Goal: Task Accomplishment & Management: Use online tool/utility

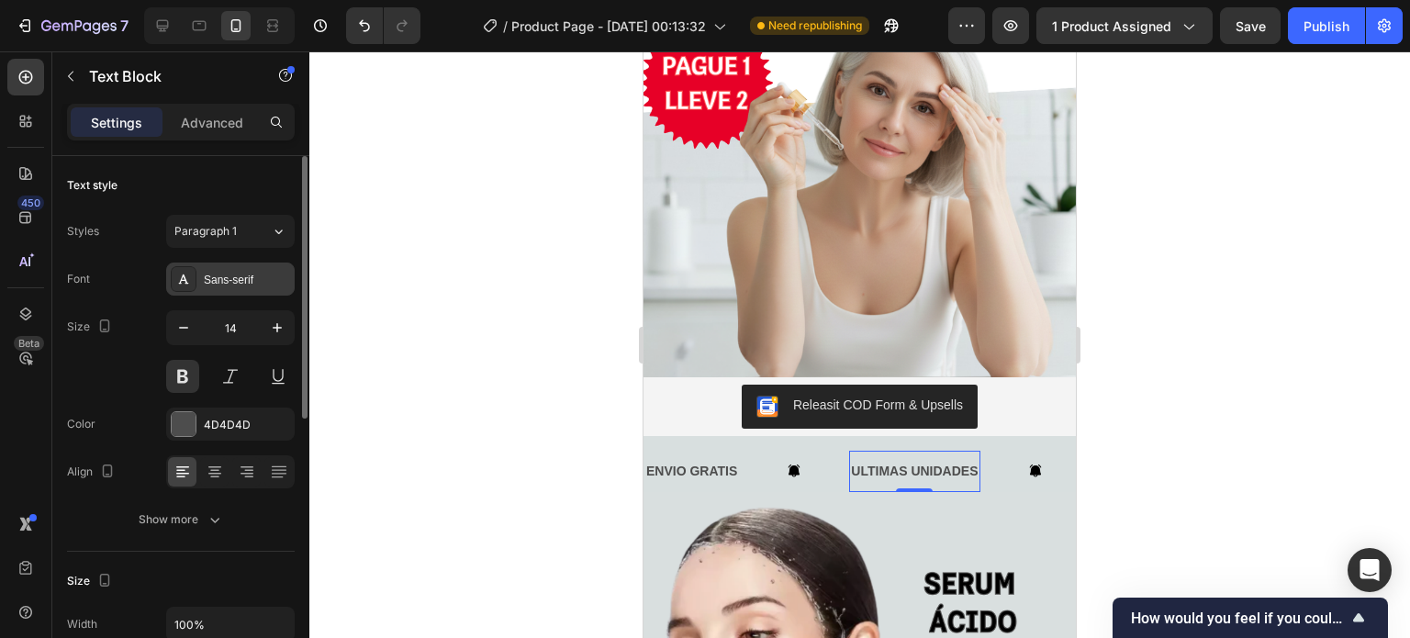
scroll to position [0, 180]
click at [239, 281] on div "Sans-serif" at bounding box center [247, 280] width 86 height 17
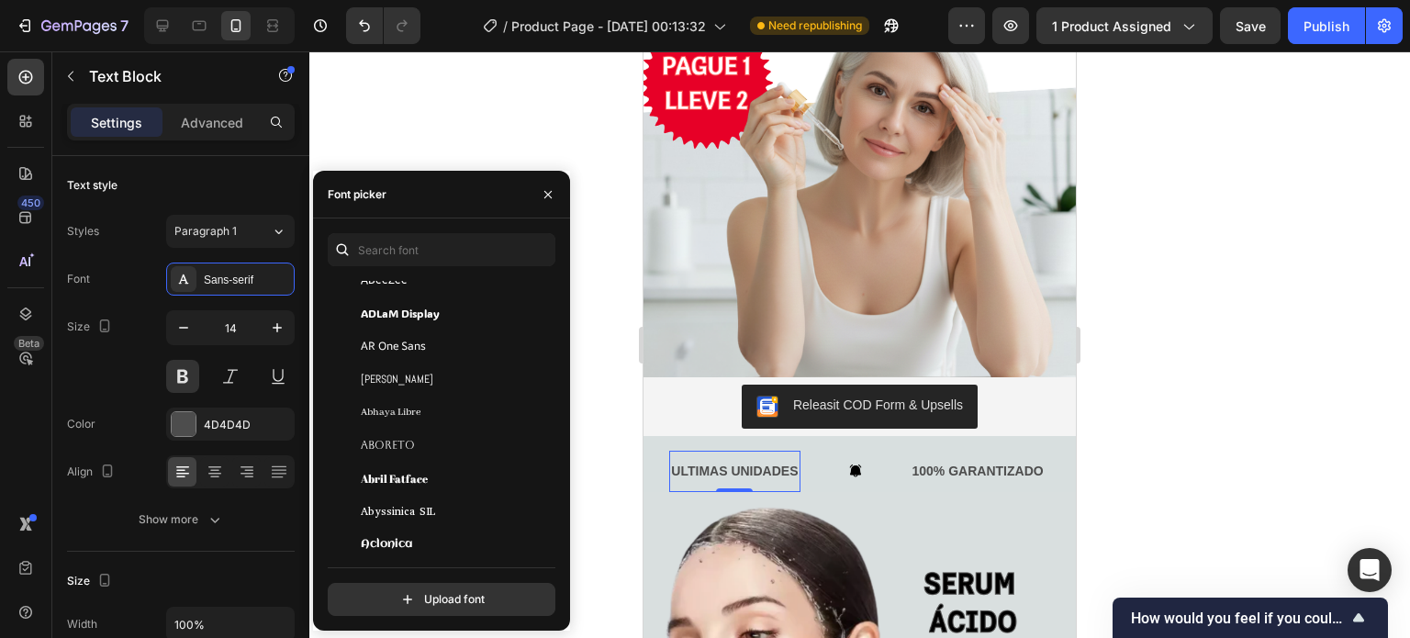
scroll to position [231, 0]
click at [439, 474] on div "Abril Fatface" at bounding box center [453, 476] width 185 height 17
click at [445, 499] on div "Abyssinica SIL" at bounding box center [439, 509] width 222 height 33
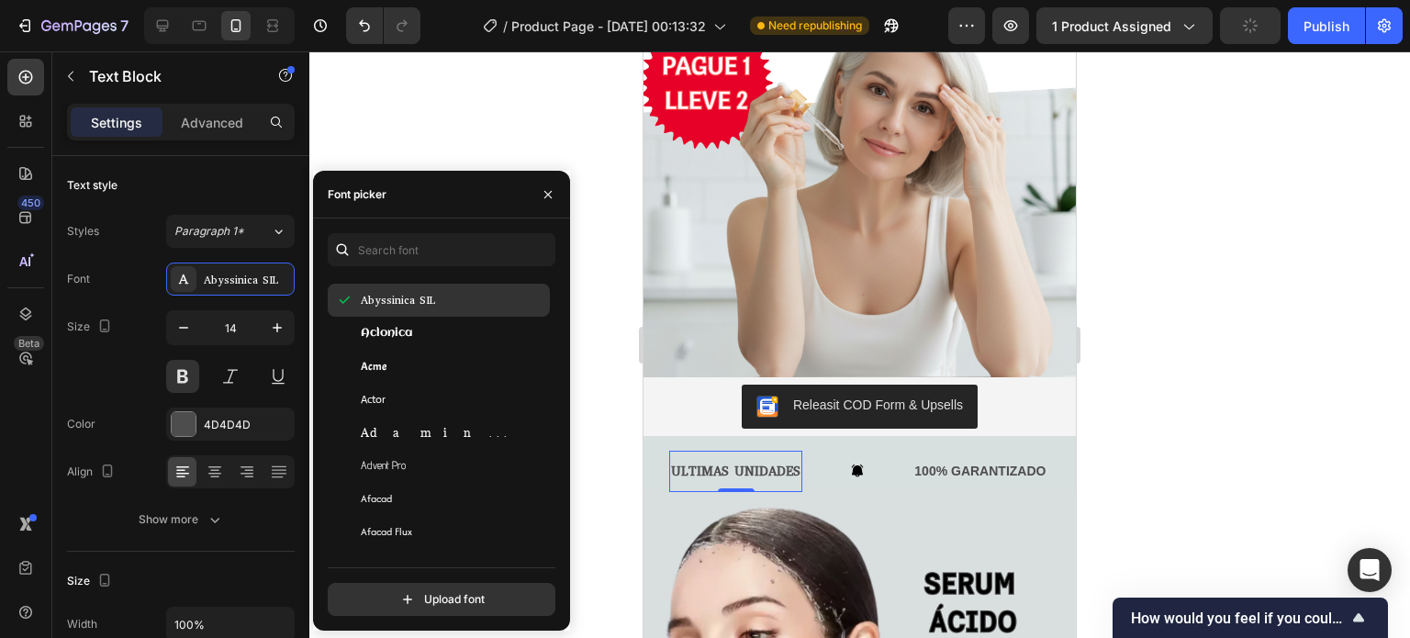
scroll to position [441, 0]
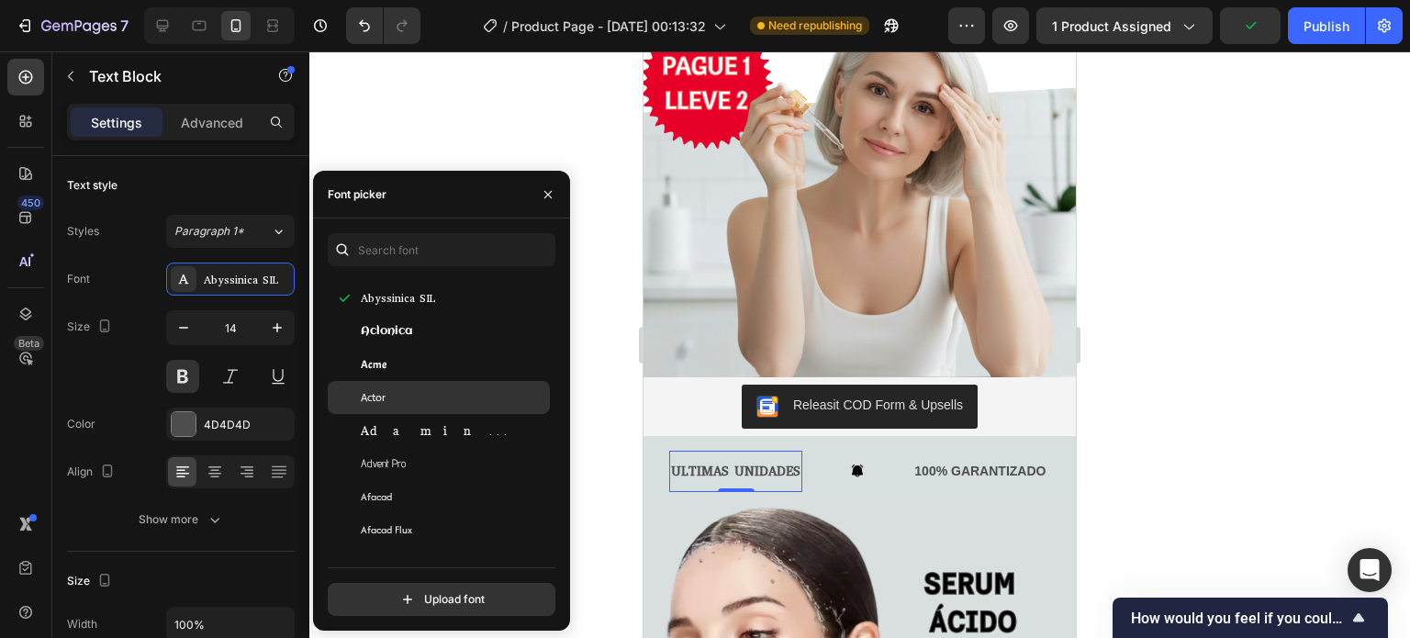
click at [487, 383] on div "Actor" at bounding box center [439, 397] width 222 height 33
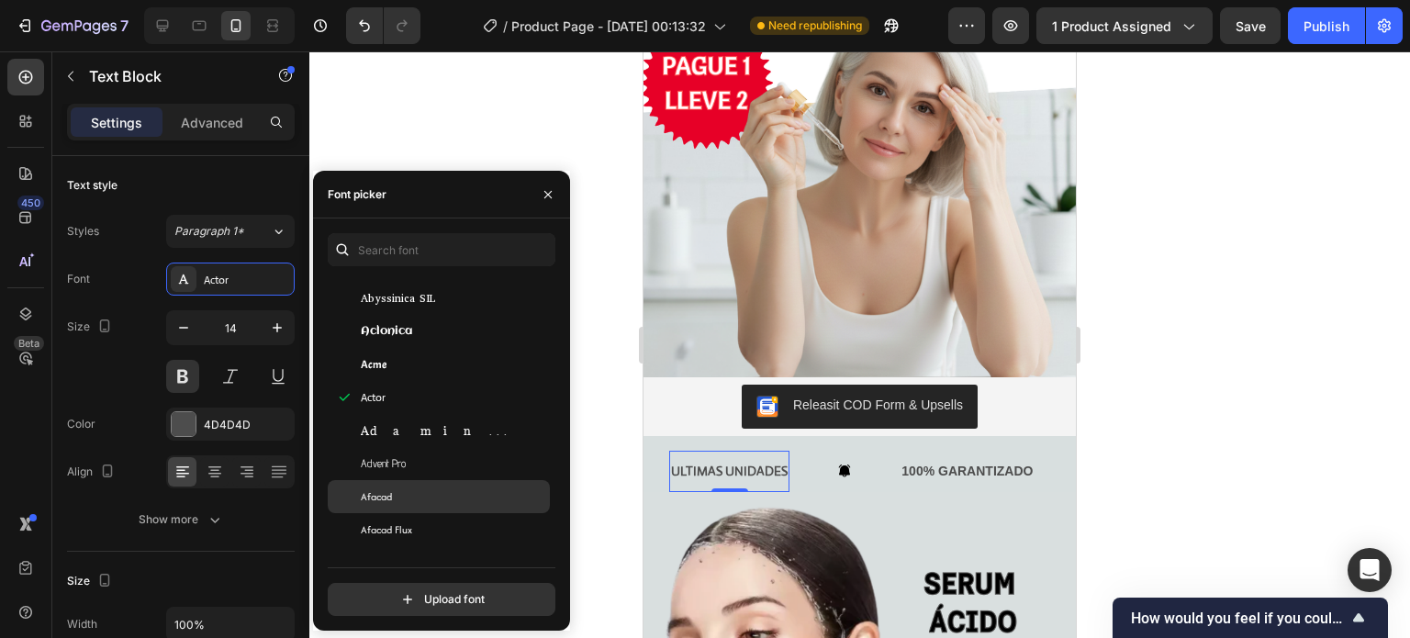
click at [498, 493] on div "Afacad" at bounding box center [453, 496] width 185 height 17
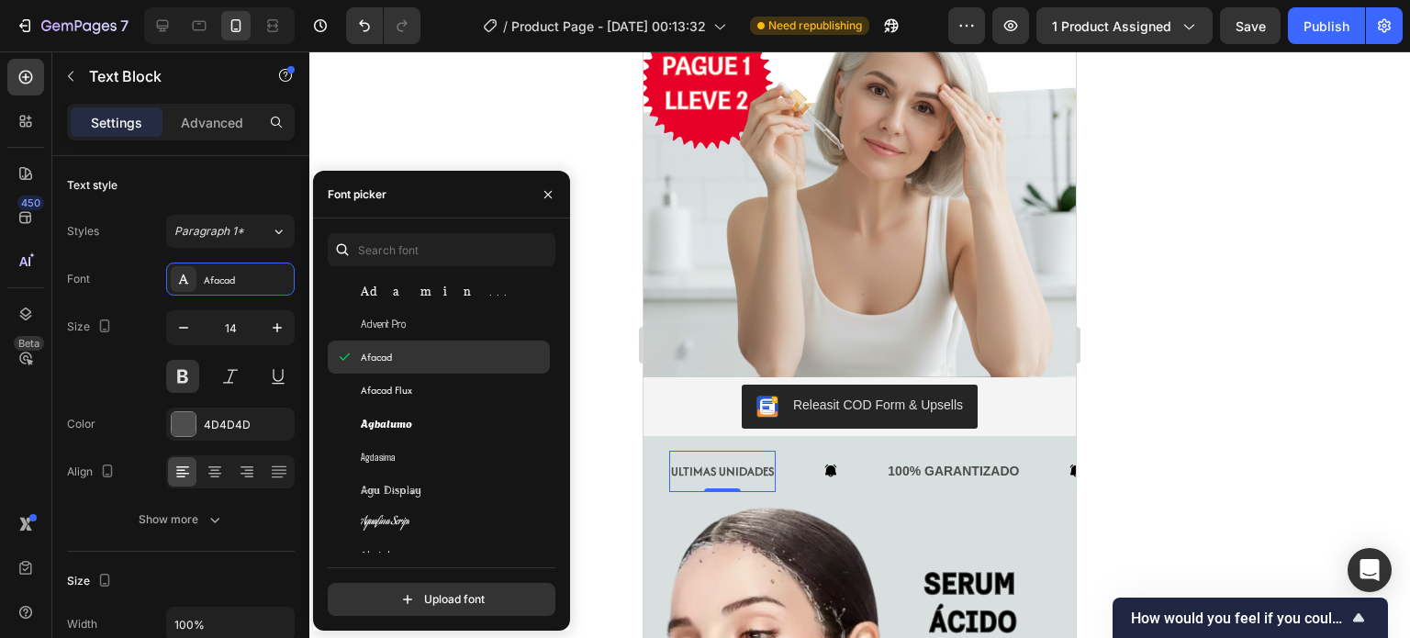
scroll to position [573, 0]
click at [498, 493] on div "Agu Display" at bounding box center [453, 489] width 185 height 17
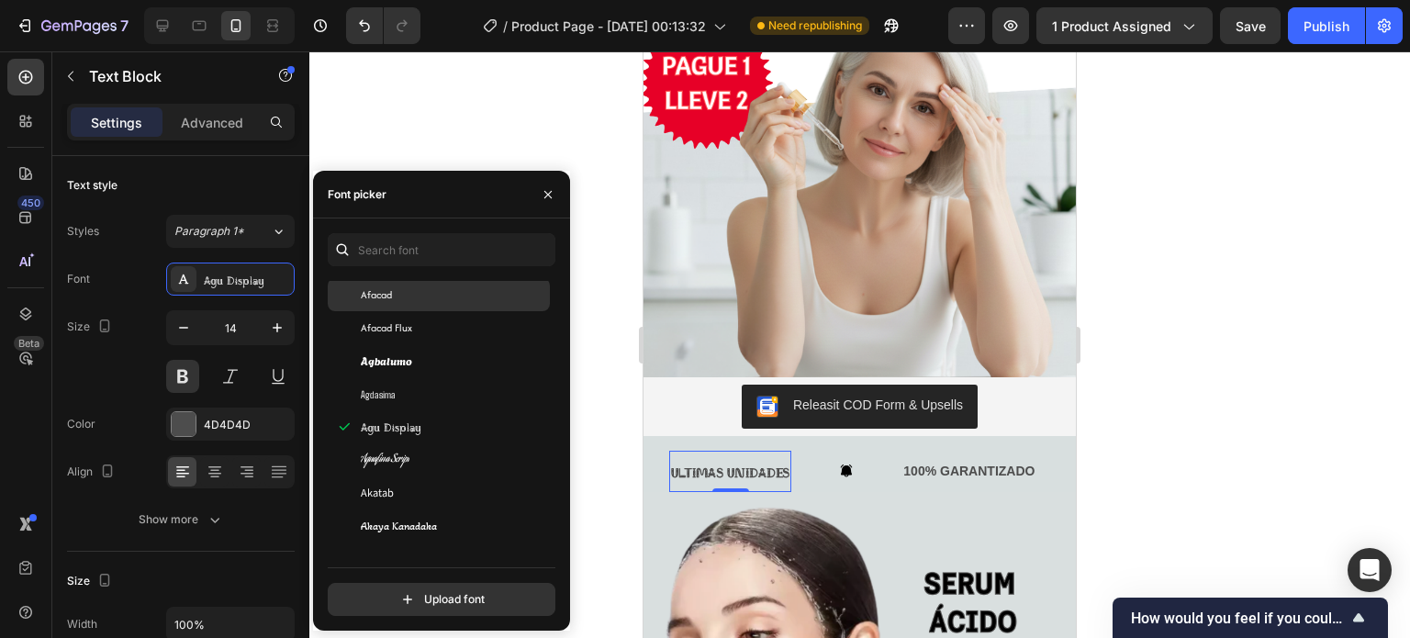
scroll to position [642, 0]
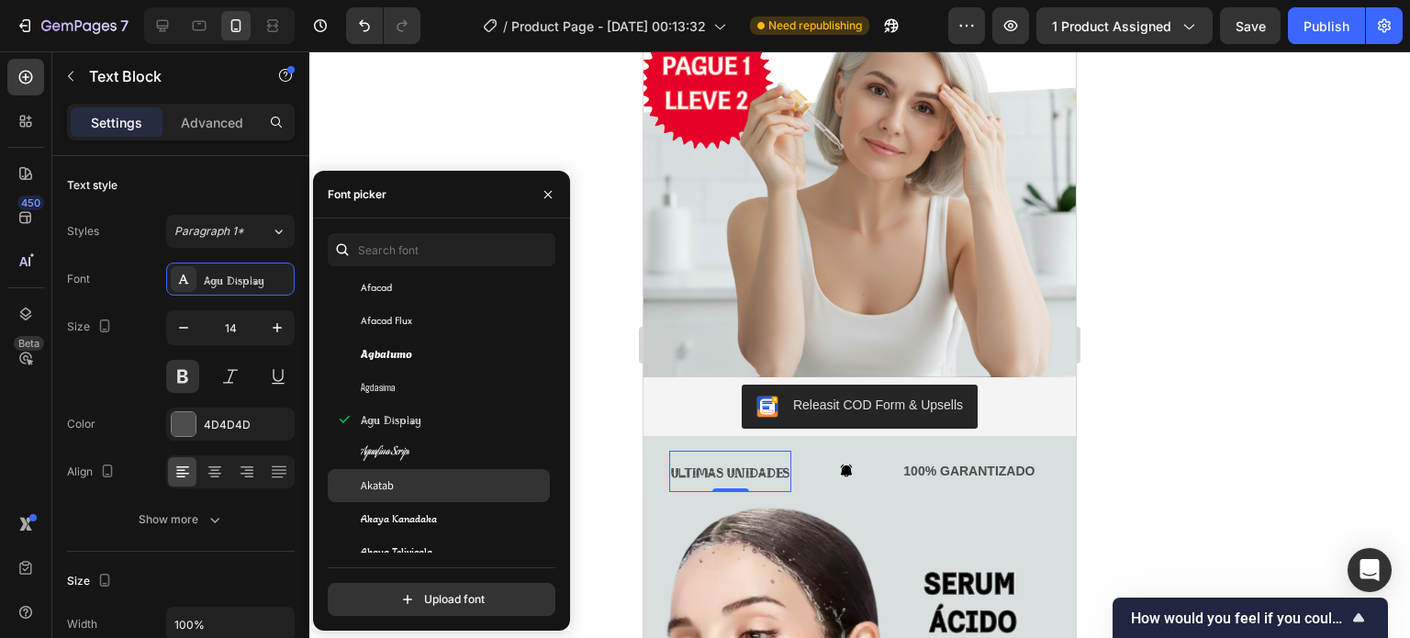
click at [513, 488] on div "Akatab" at bounding box center [453, 485] width 185 height 17
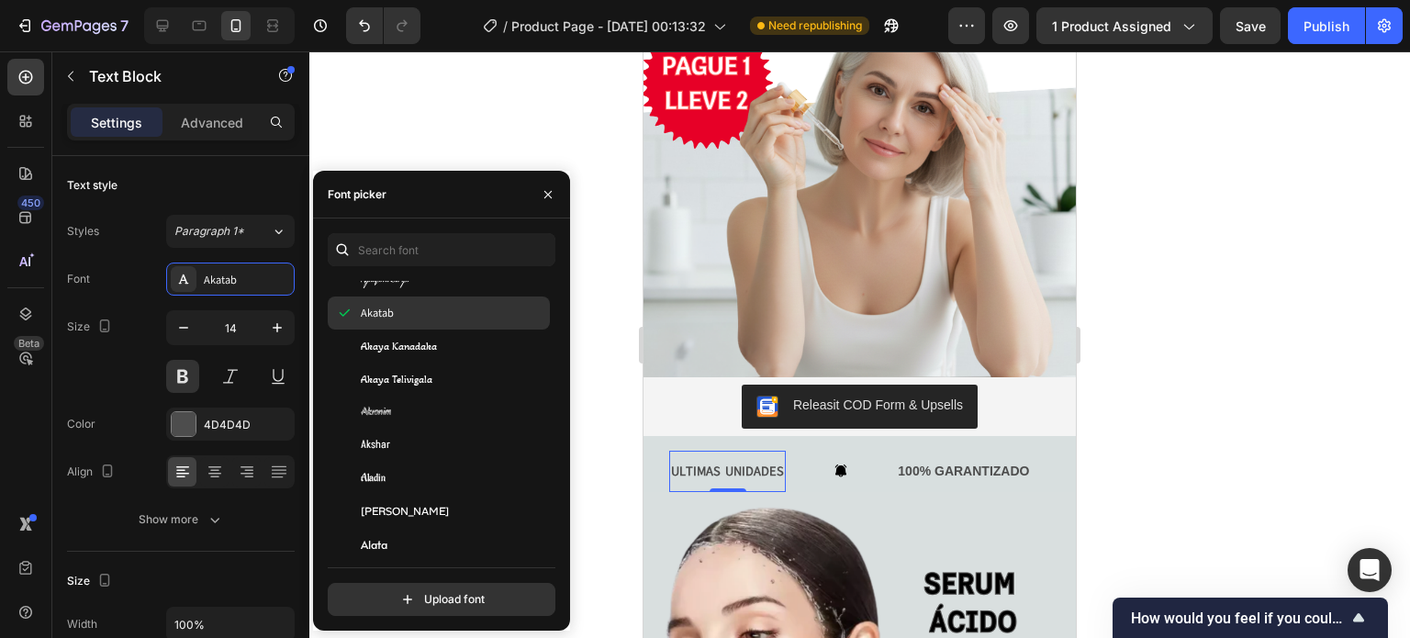
scroll to position [817, 0]
click at [513, 488] on div "Aladin" at bounding box center [439, 476] width 222 height 33
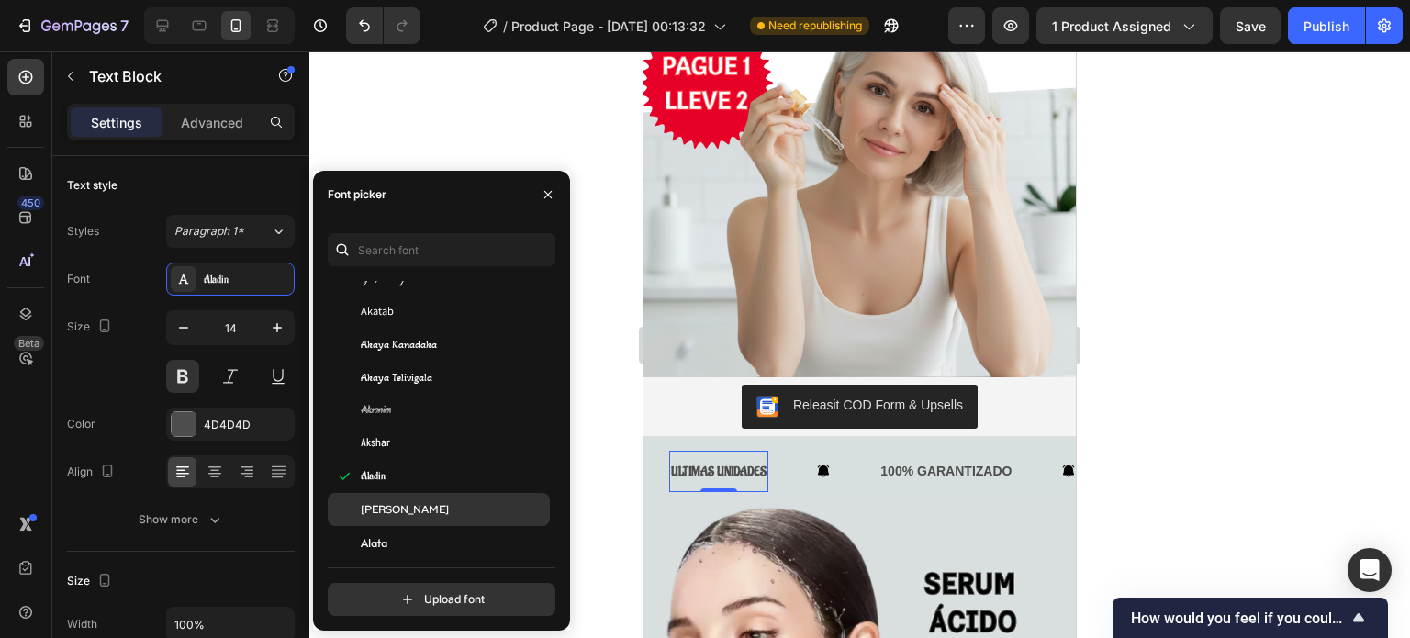
click at [510, 500] on div "[PERSON_NAME]" at bounding box center [439, 509] width 222 height 33
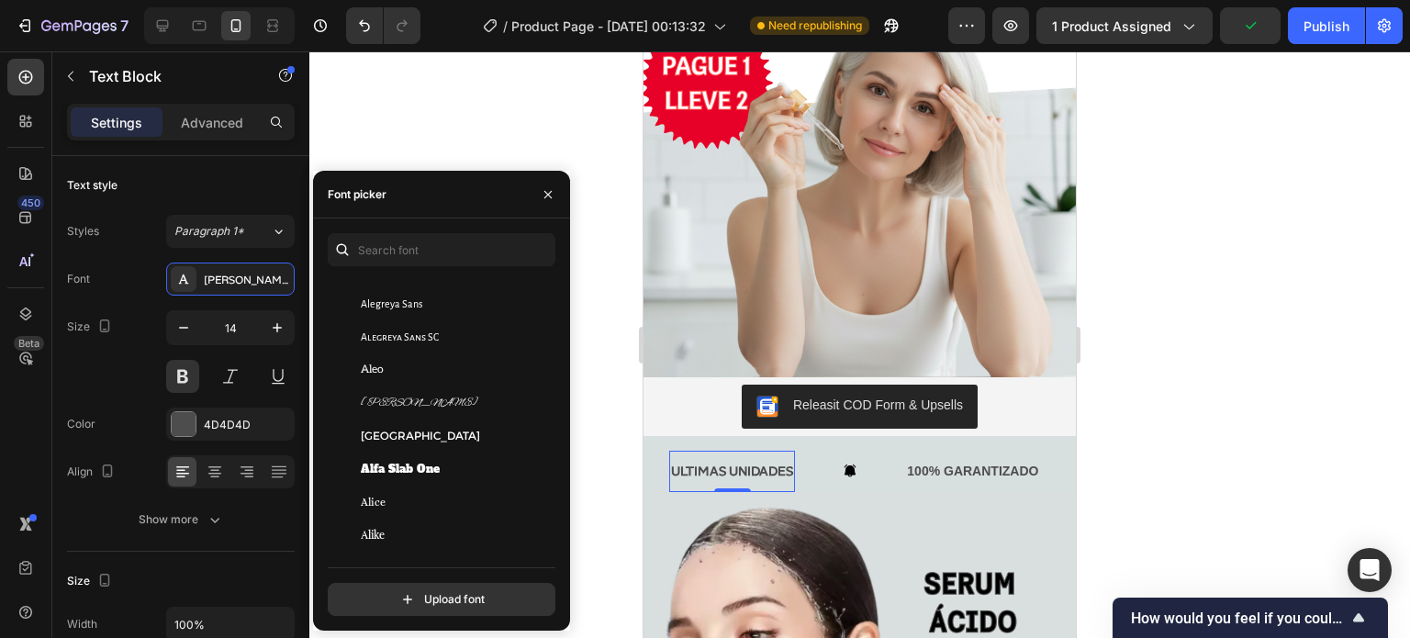
scroll to position [1287, 0]
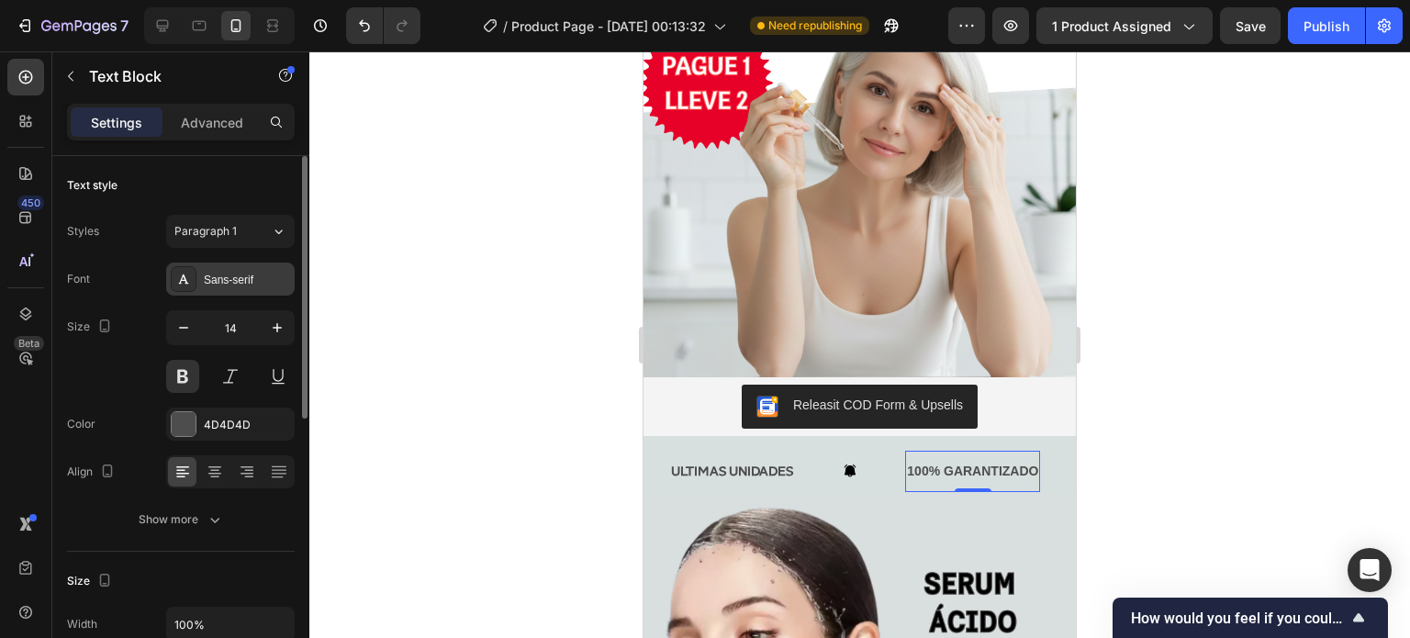
click at [230, 285] on div "Sans-serif" at bounding box center [247, 280] width 86 height 17
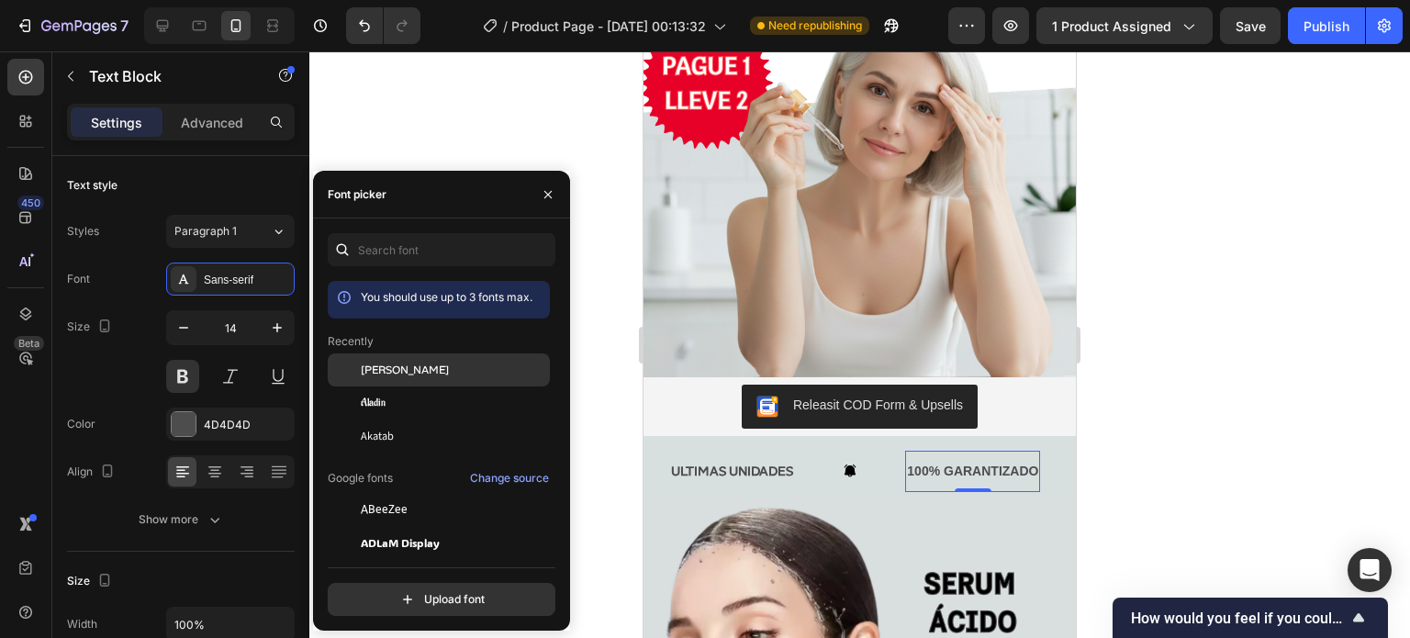
click at [472, 372] on div "[PERSON_NAME]" at bounding box center [453, 370] width 185 height 17
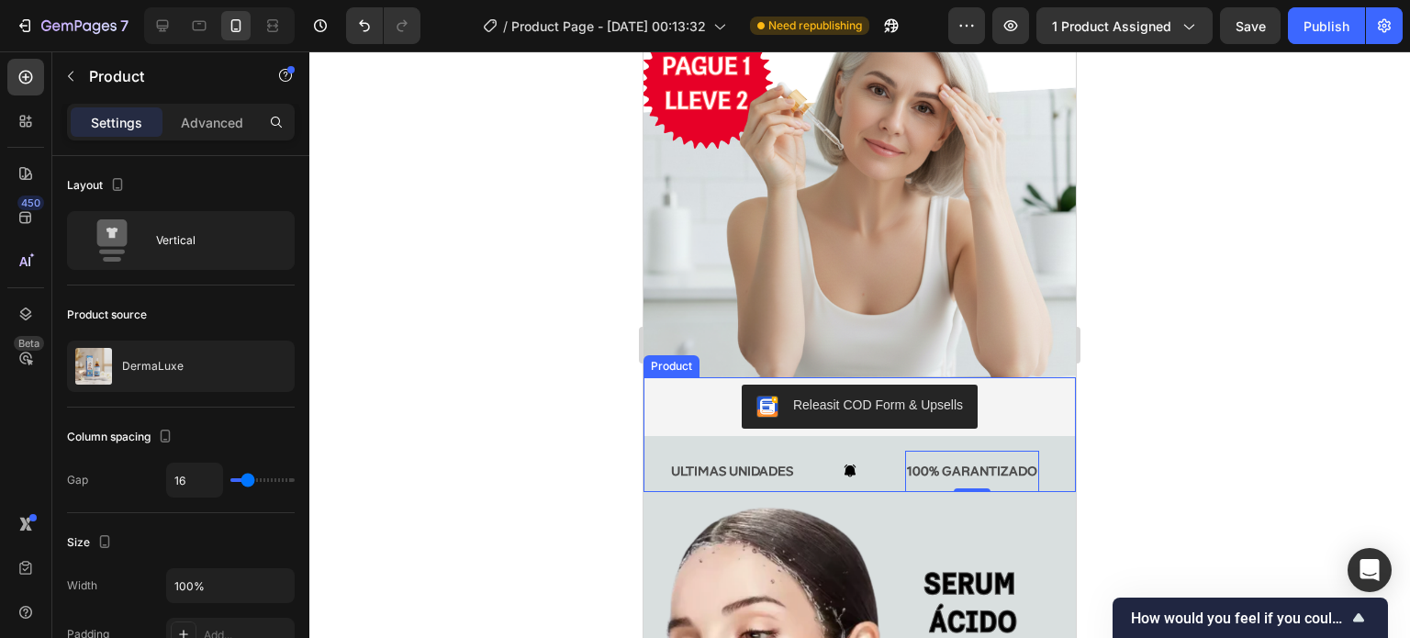
click at [660, 418] on div "Releasit COD Form & Upsells Releasit COD Form & Upsells ENVIO GRATIS Text Block…" at bounding box center [859, 434] width 432 height 115
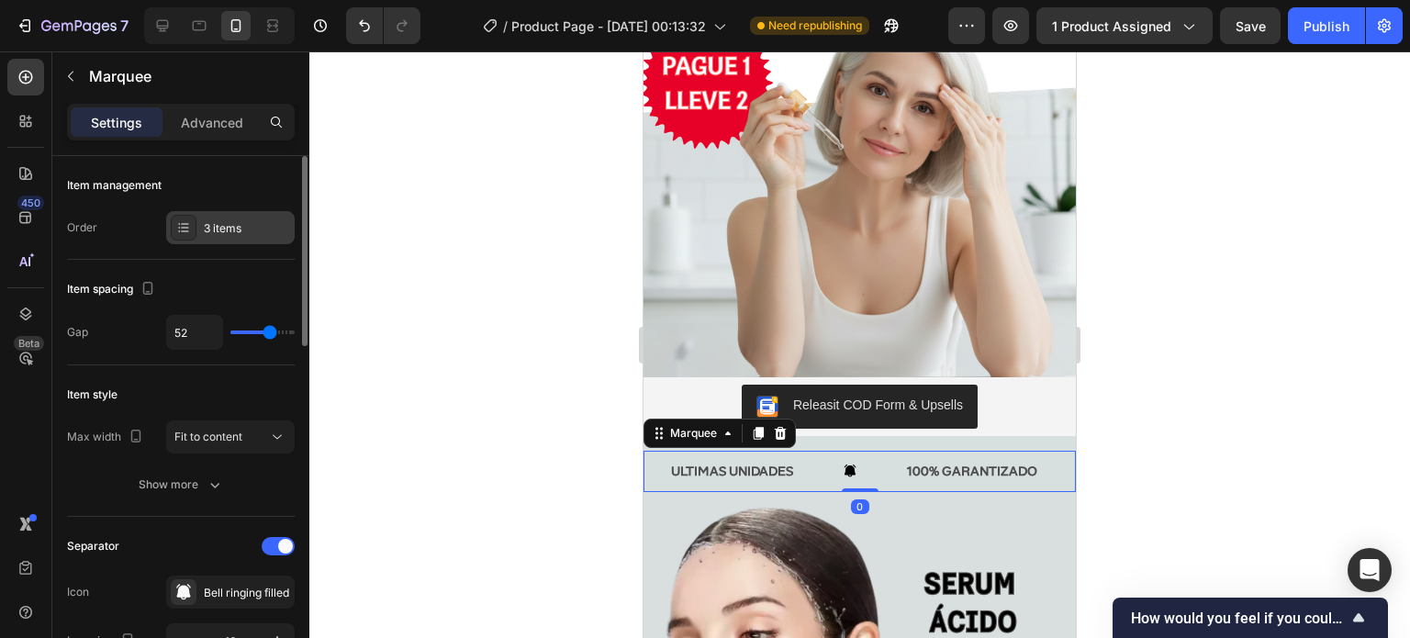
click at [218, 223] on div "3 items" at bounding box center [247, 228] width 86 height 17
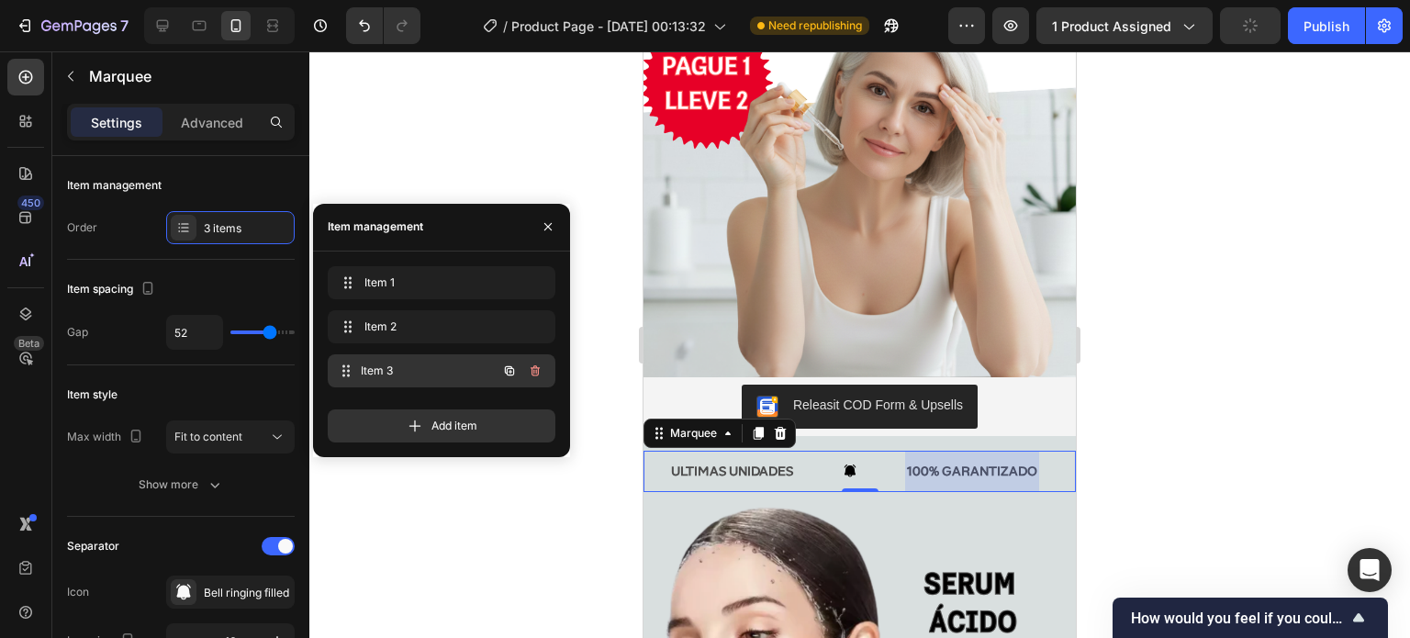
click at [398, 376] on span "Item 3" at bounding box center [429, 371] width 136 height 17
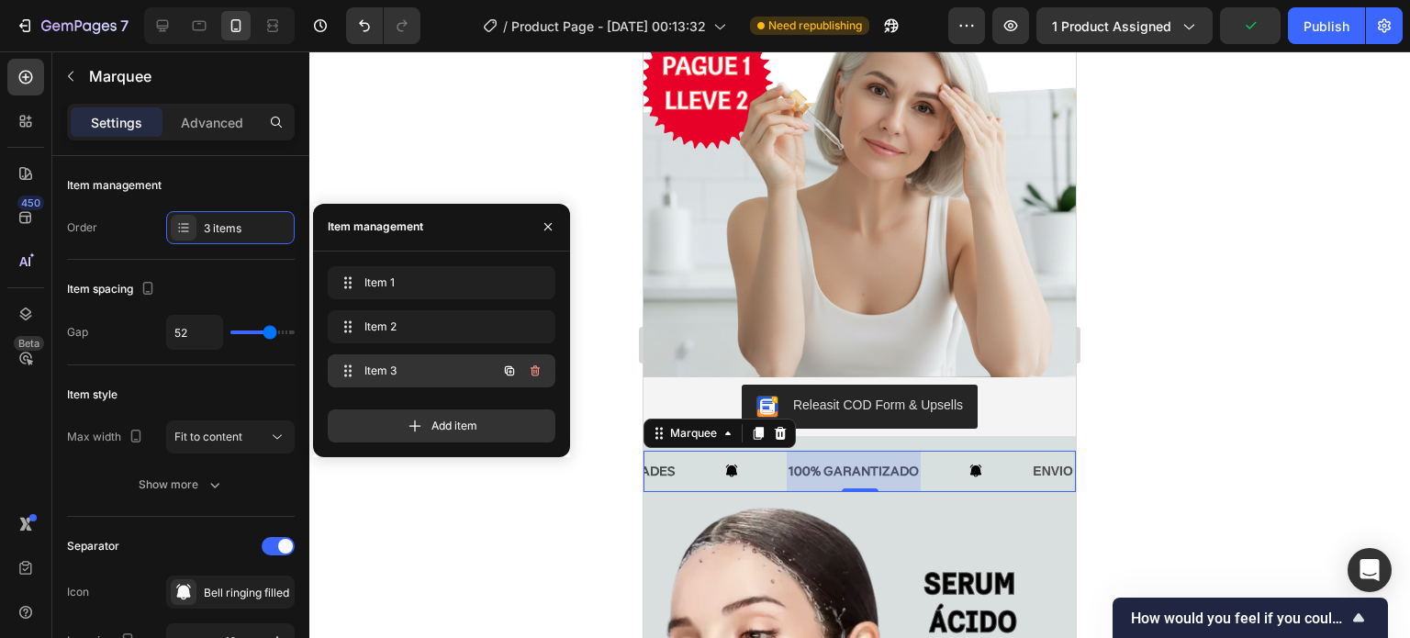
scroll to position [0, 299]
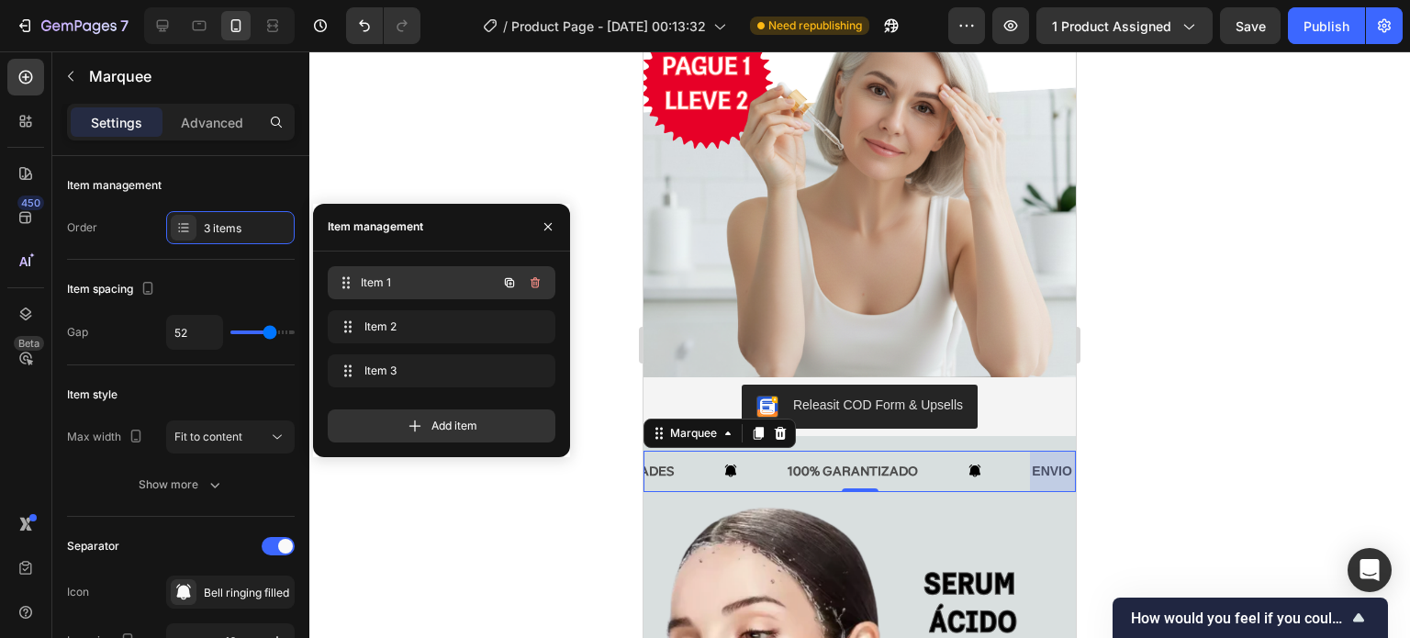
click at [411, 290] on div "Item 1 Item 1" at bounding box center [416, 283] width 162 height 26
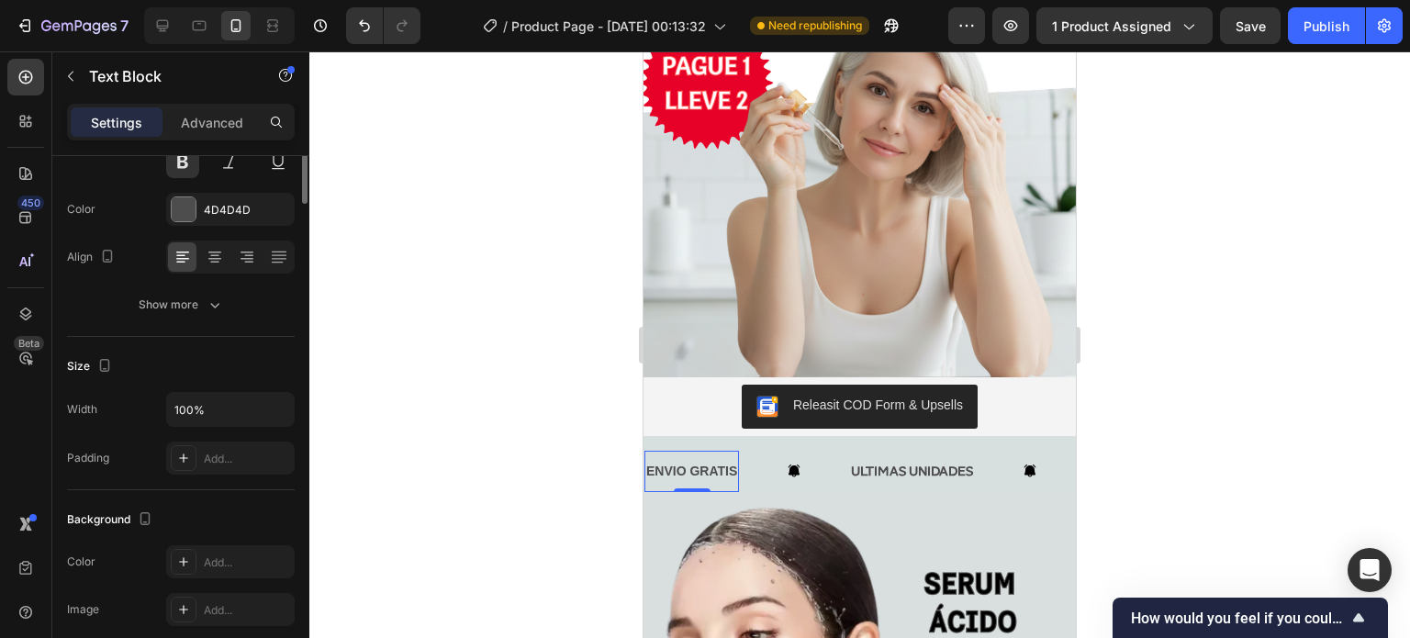
scroll to position [0, 0]
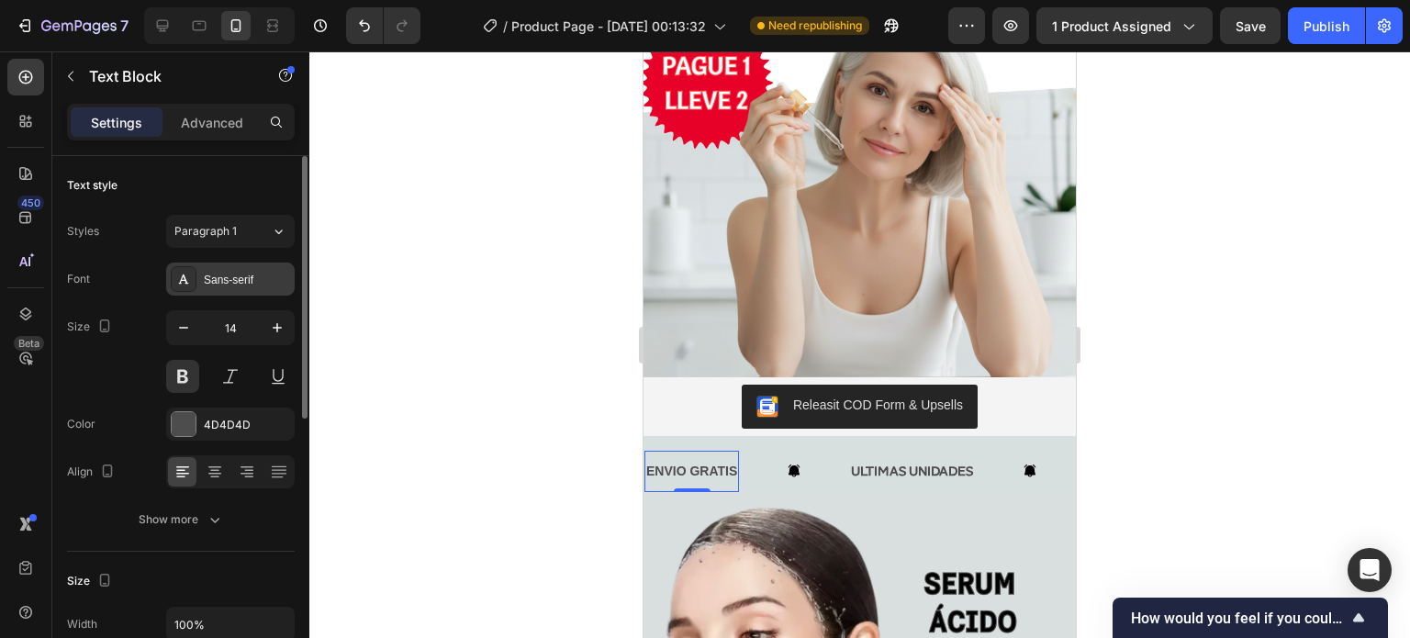
click at [229, 289] on div "Sans-serif" at bounding box center [230, 278] width 128 height 33
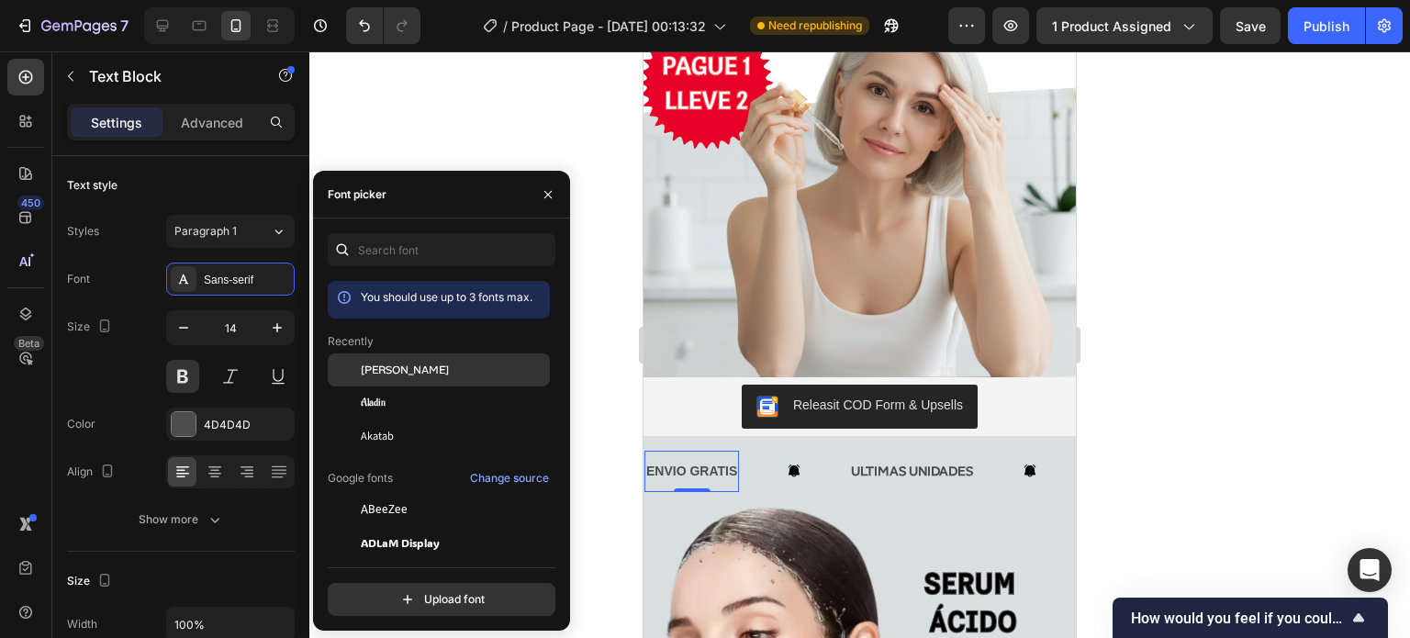
click at [466, 385] on div "[PERSON_NAME]" at bounding box center [439, 369] width 222 height 33
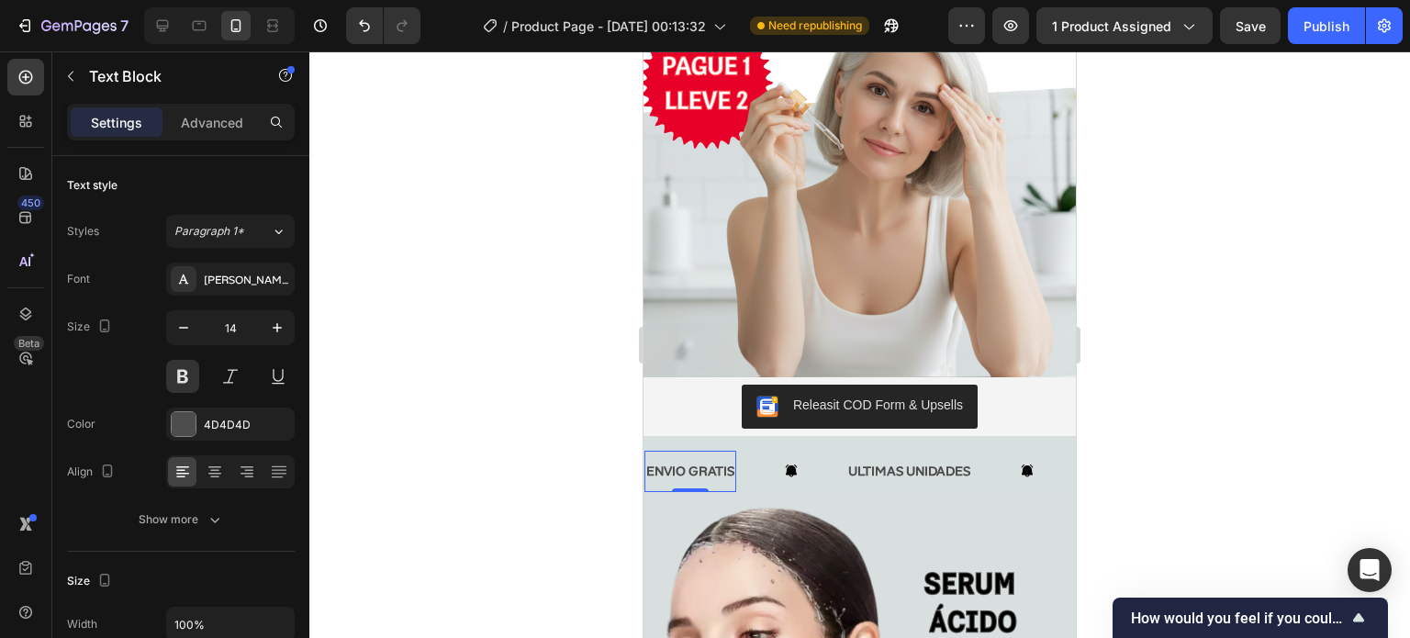
click at [1202, 379] on div at bounding box center [859, 344] width 1100 height 586
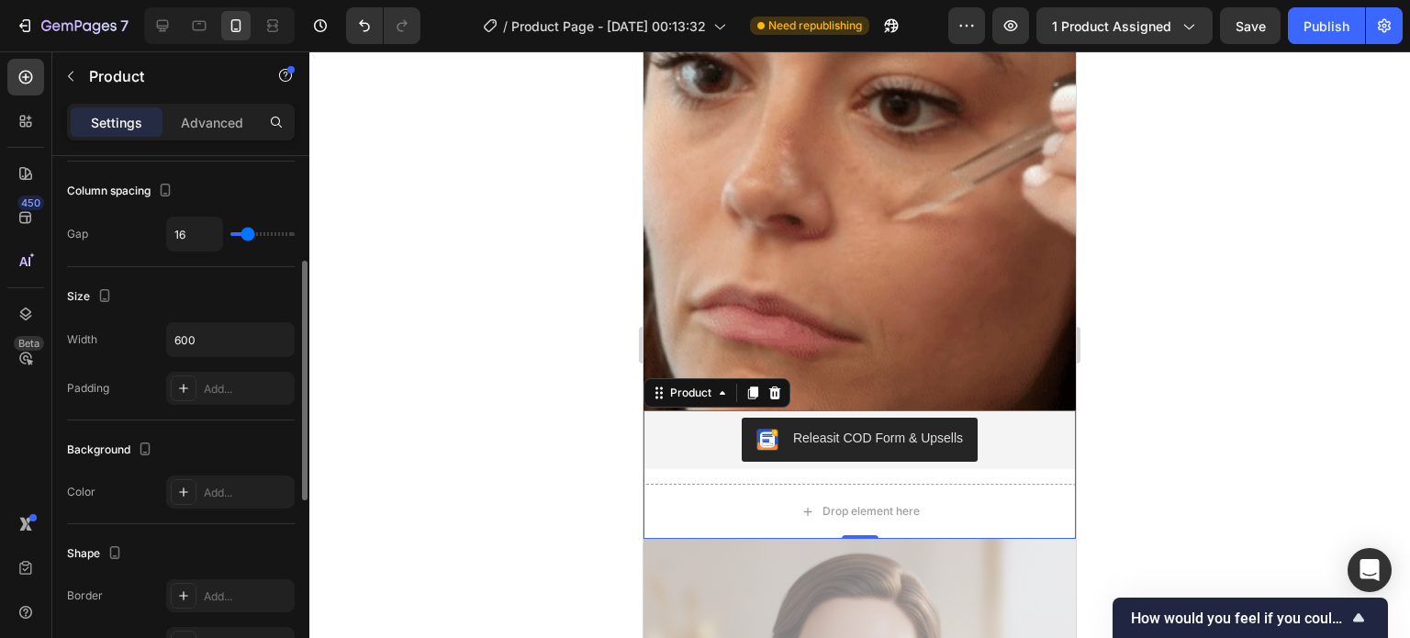
scroll to position [261, 0]
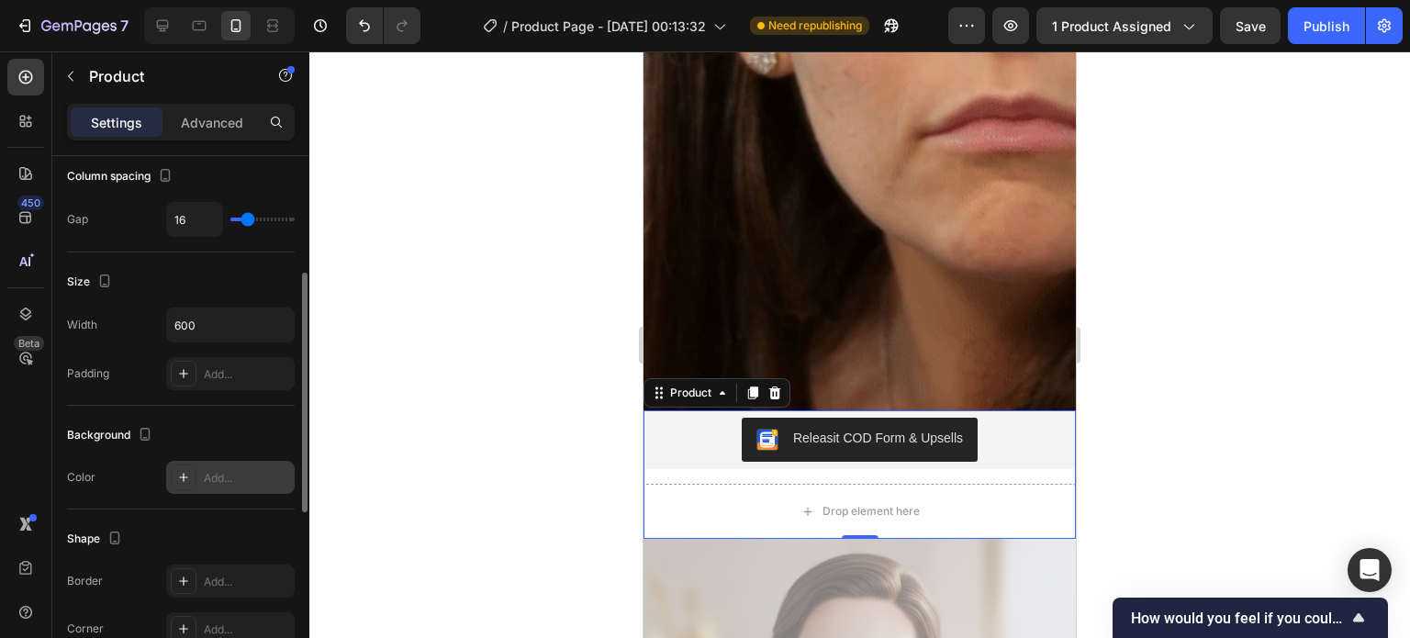
click at [231, 470] on div "Add..." at bounding box center [247, 478] width 86 height 17
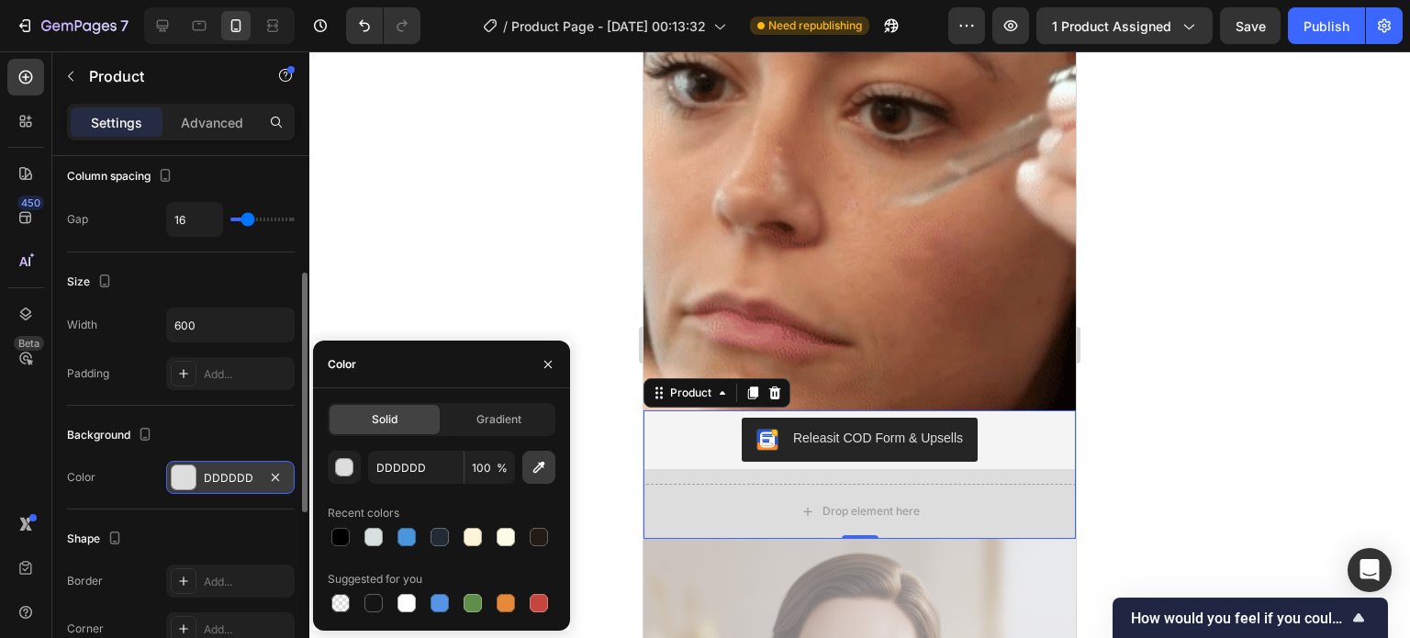
click at [543, 453] on button "button" at bounding box center [538, 467] width 33 height 33
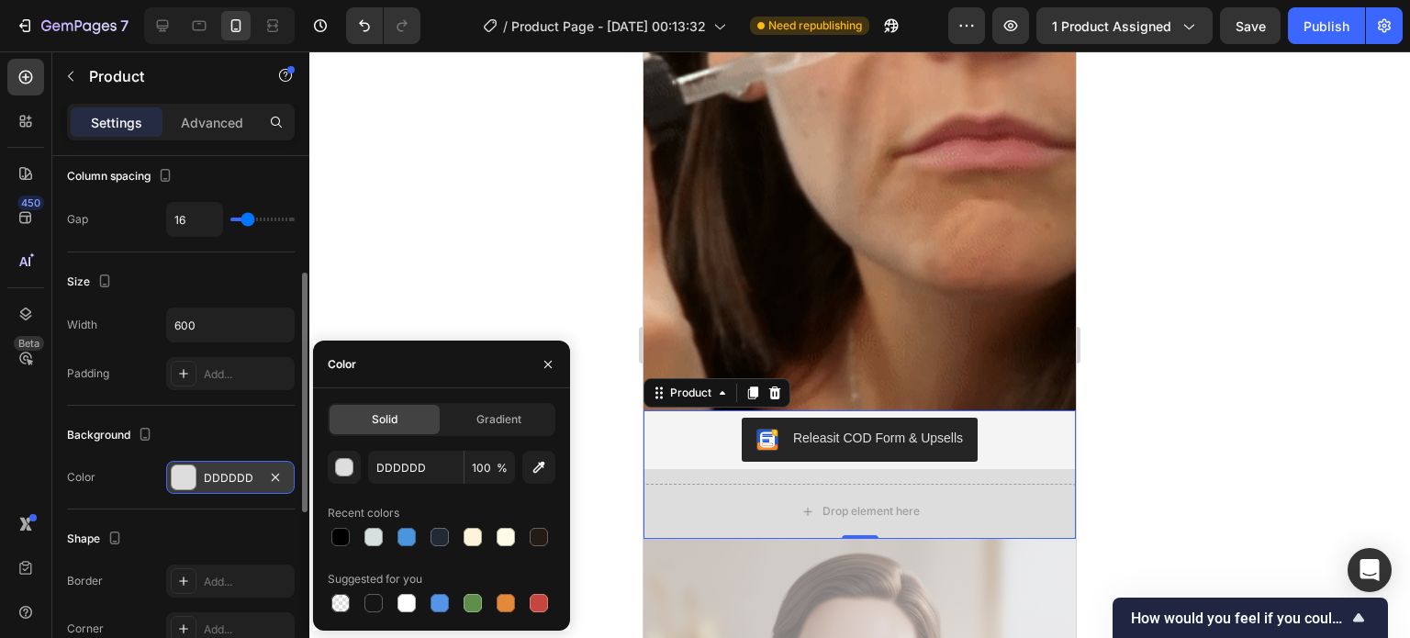
type input "CEC8C3"
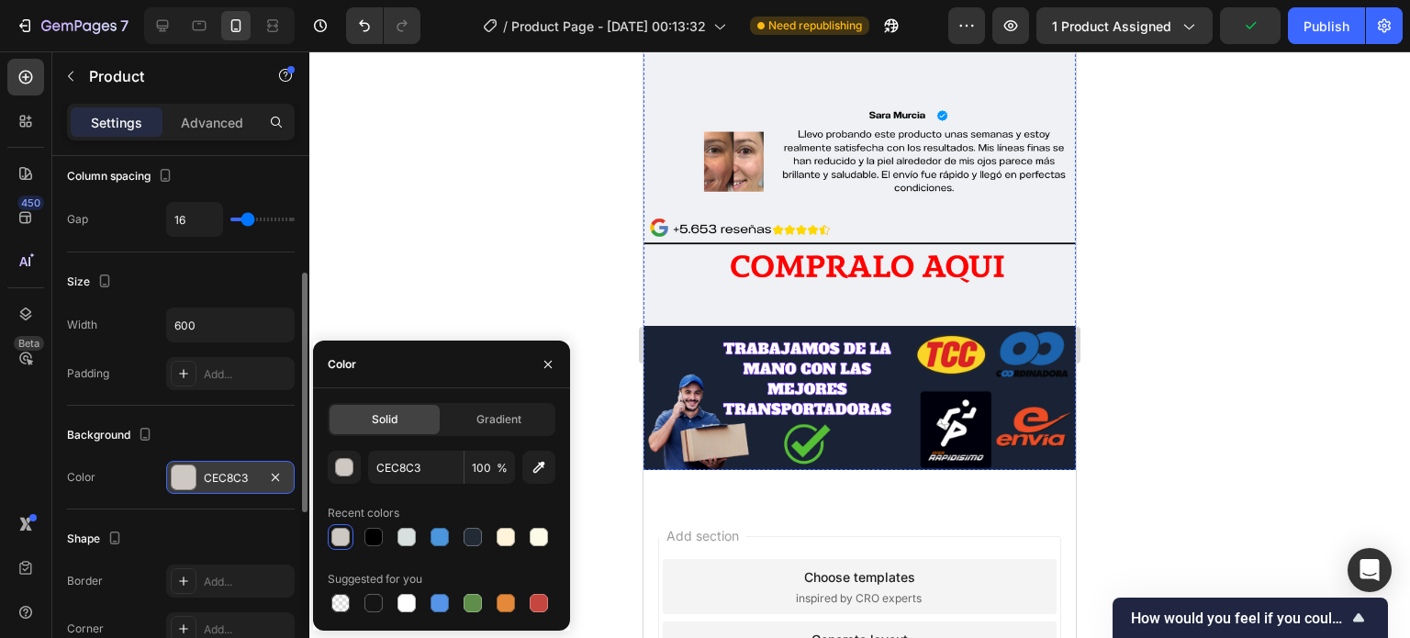
scroll to position [5547, 0]
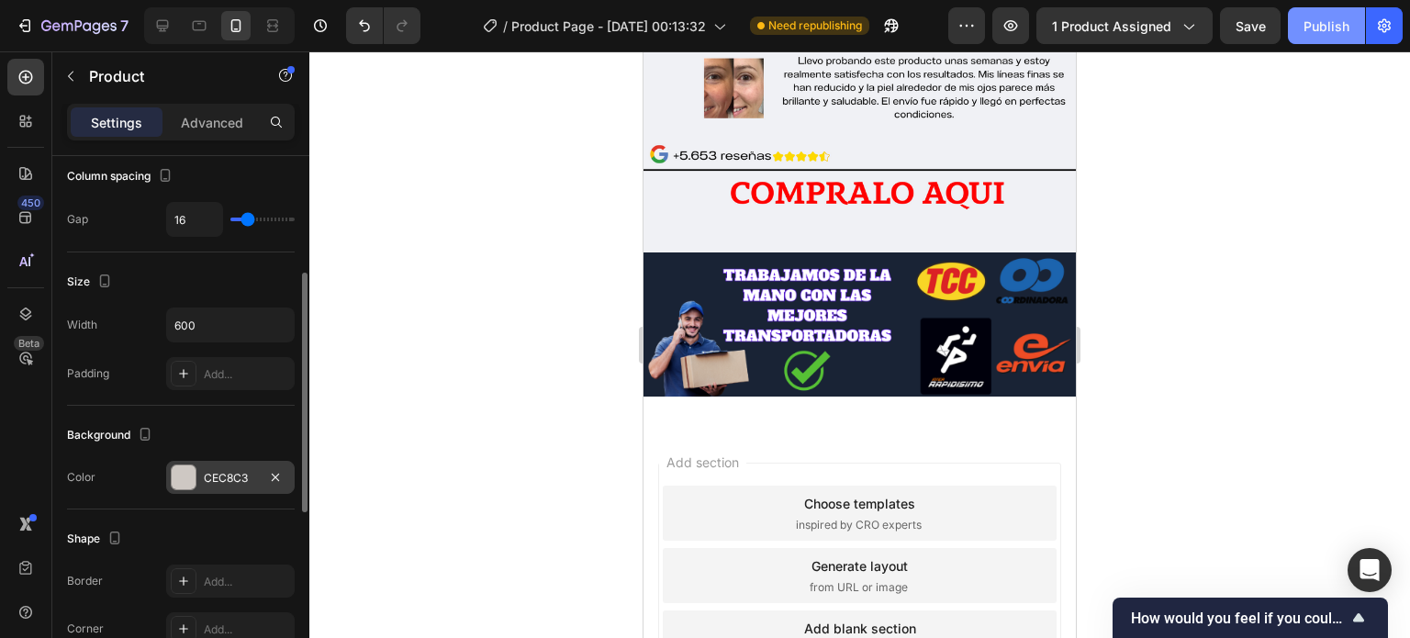
click at [1312, 35] on div "Publish" at bounding box center [1326, 26] width 46 height 19
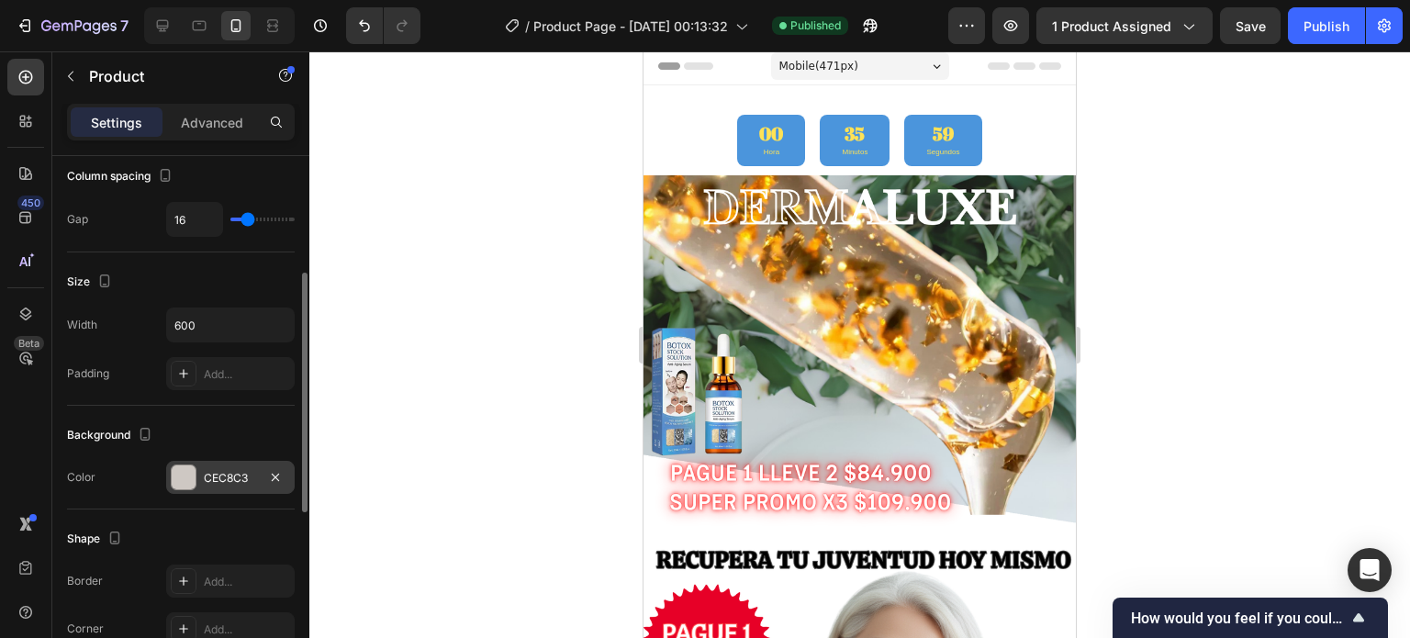
scroll to position [0, 0]
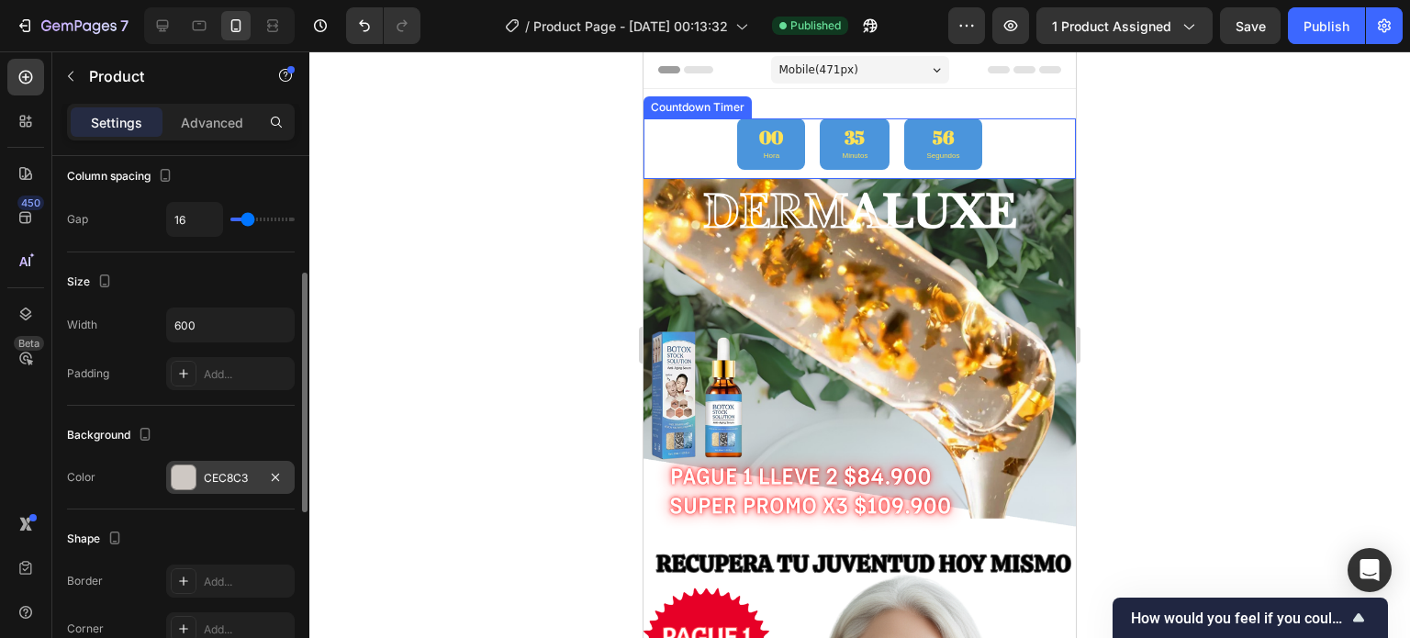
click at [1006, 162] on div "00 Hora 35 Minutos 56 Segundos" at bounding box center [859, 143] width 432 height 51
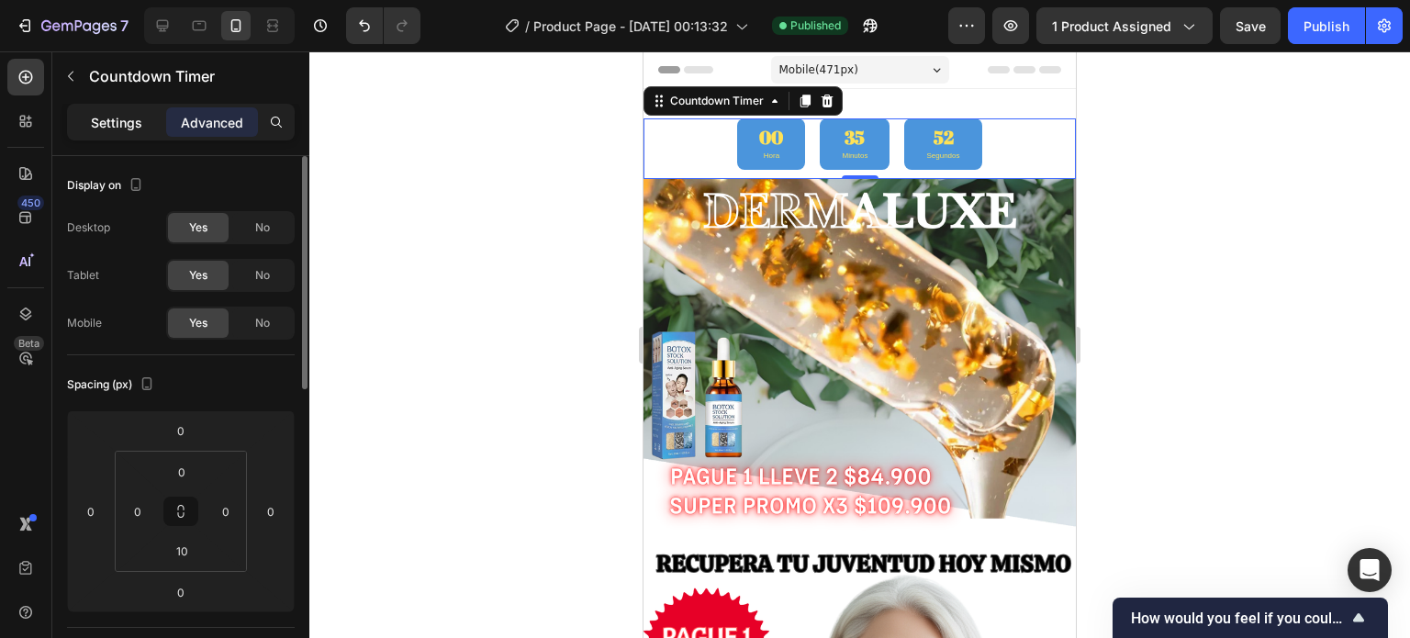
click at [121, 109] on div "Settings" at bounding box center [117, 121] width 92 height 29
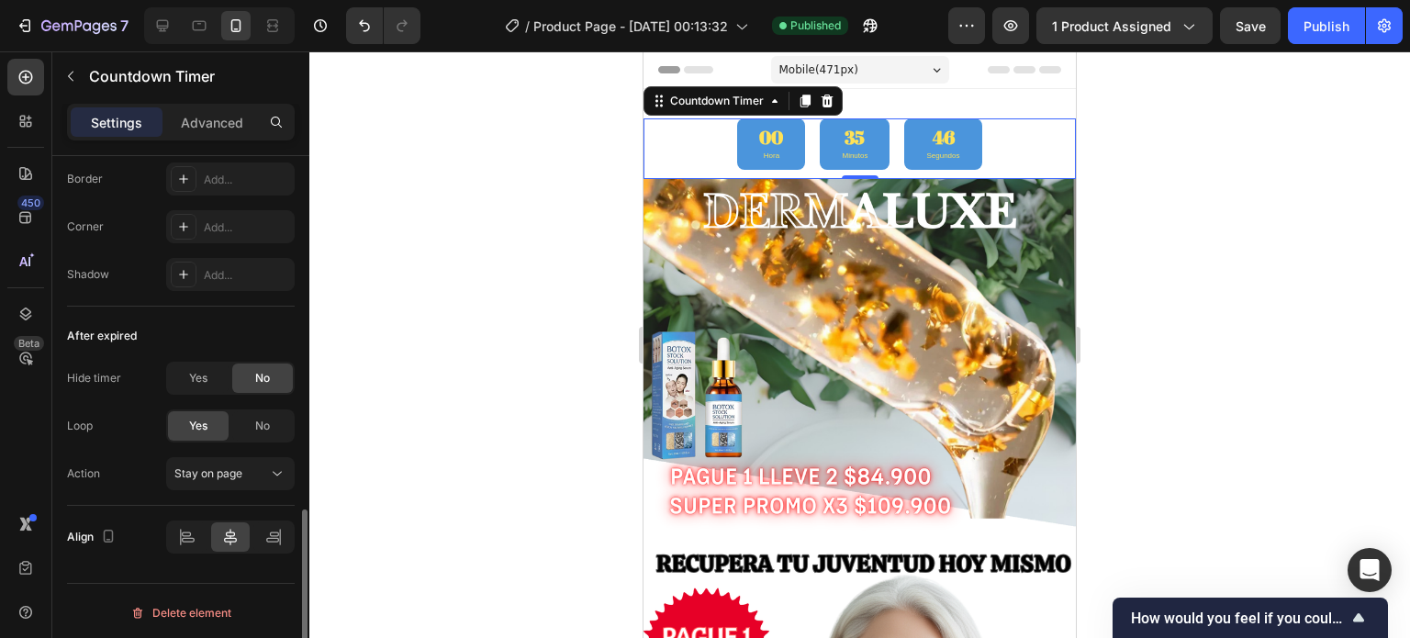
scroll to position [1050, 0]
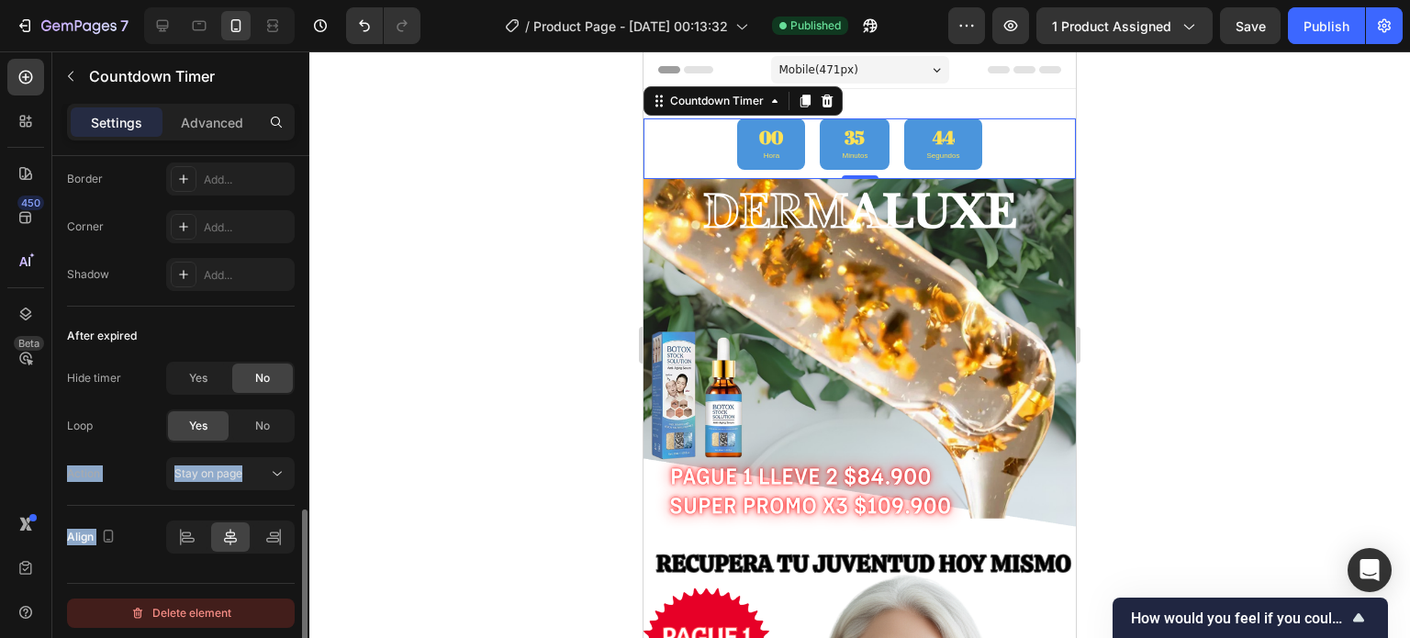
drag, startPoint x: 212, startPoint y: 399, endPoint x: 189, endPoint y: 598, distance: 200.5
click at [146, 552] on div "Align" at bounding box center [181, 537] width 228 height 62
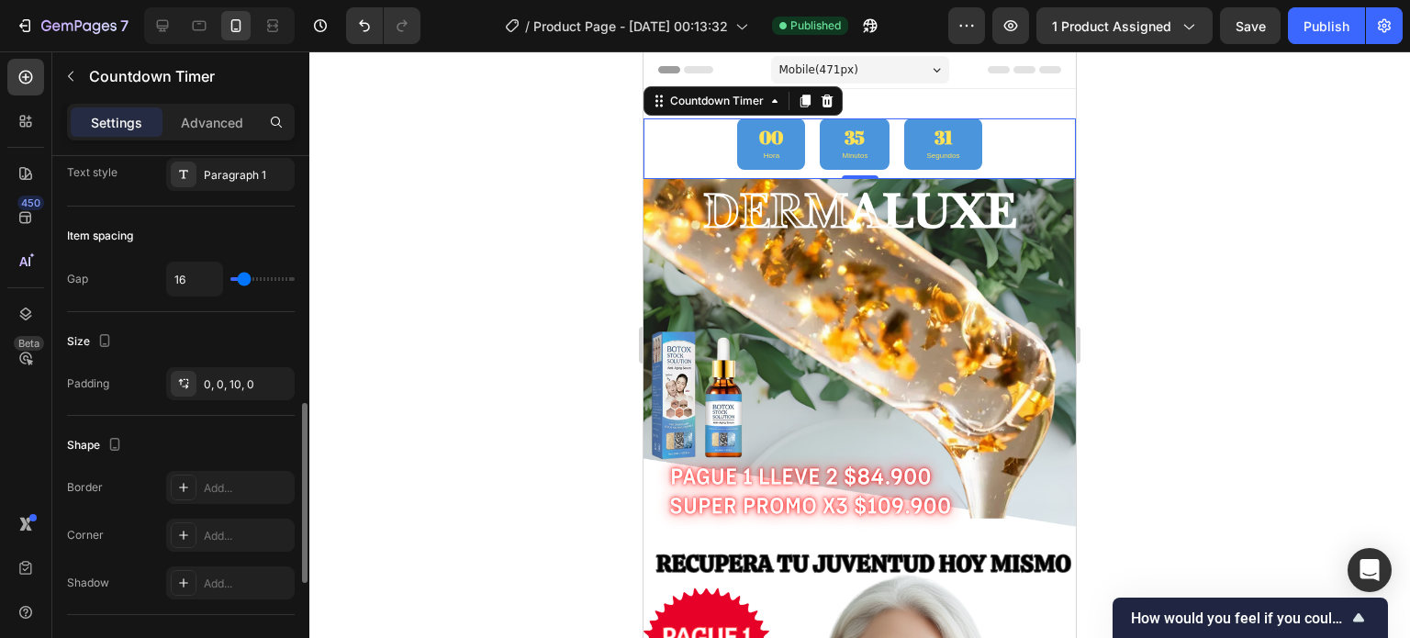
scroll to position [738, 0]
type input "15"
type input "20"
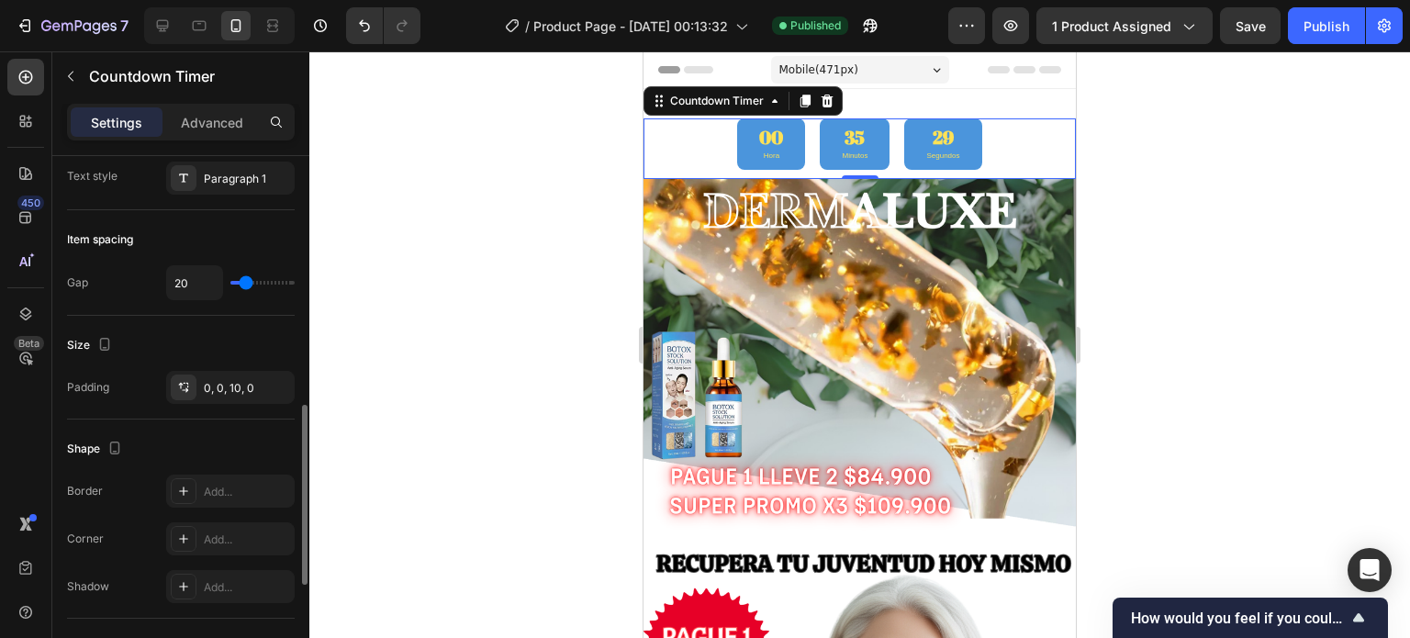
type input "24"
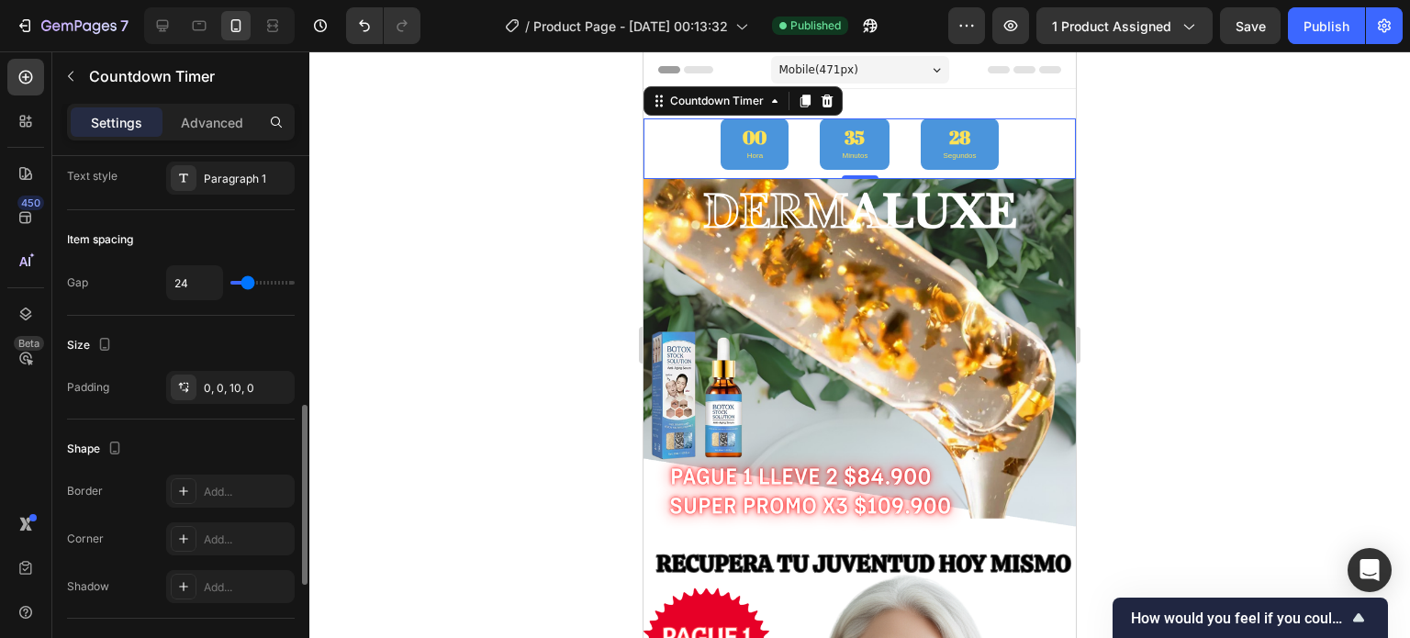
type input "34"
type input "36"
drag, startPoint x: 242, startPoint y: 282, endPoint x: 252, endPoint y: 282, distance: 10.1
type input "36"
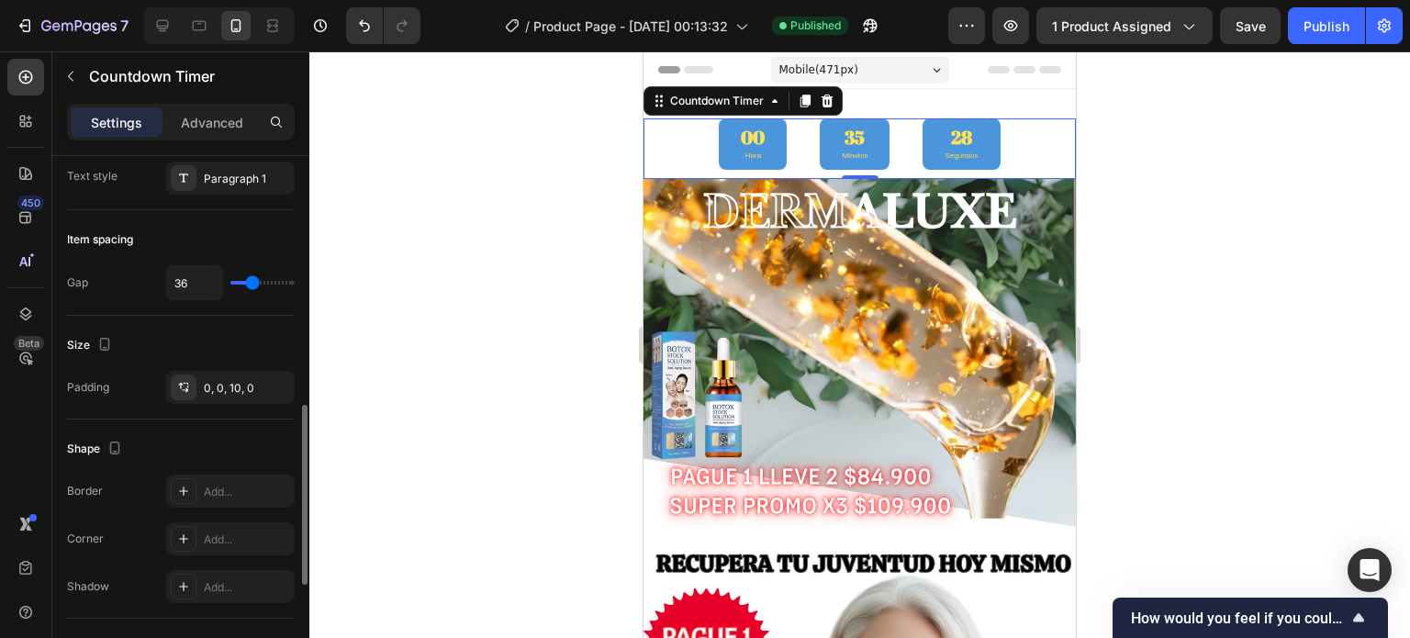
click at [252, 282] on input "range" at bounding box center [262, 283] width 64 height 4
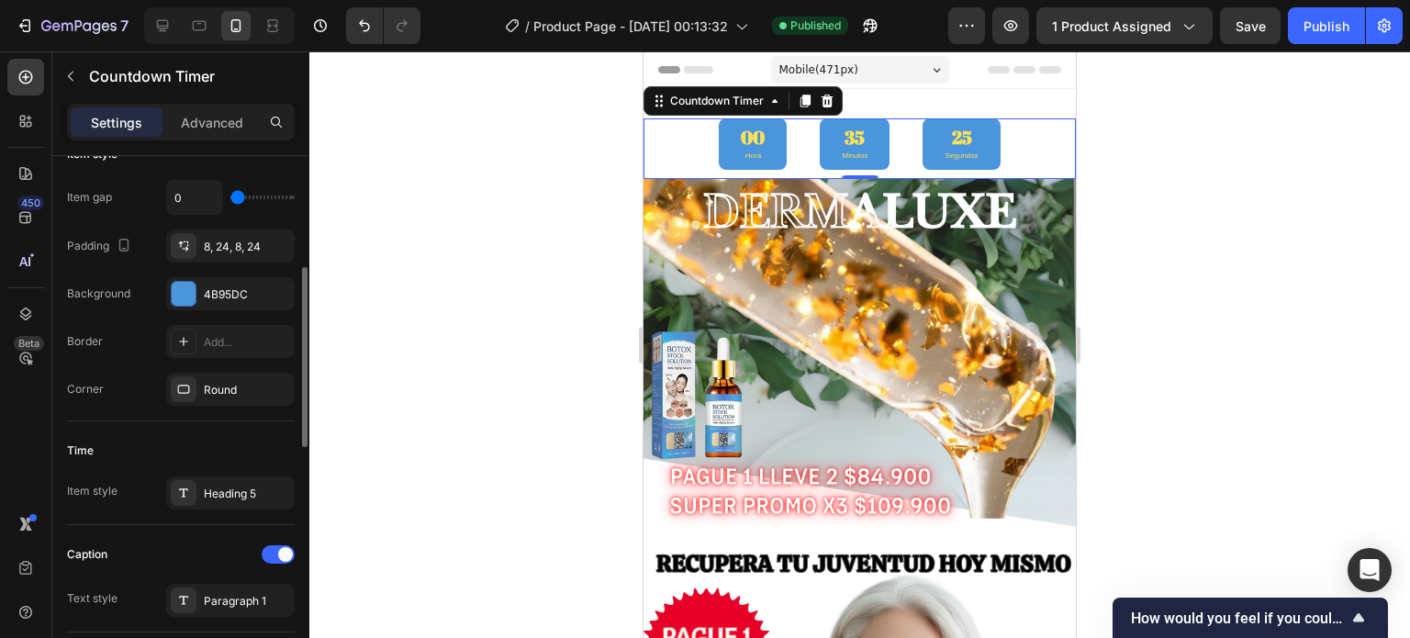
scroll to position [319, 0]
click at [224, 373] on div "Round" at bounding box center [230, 385] width 128 height 33
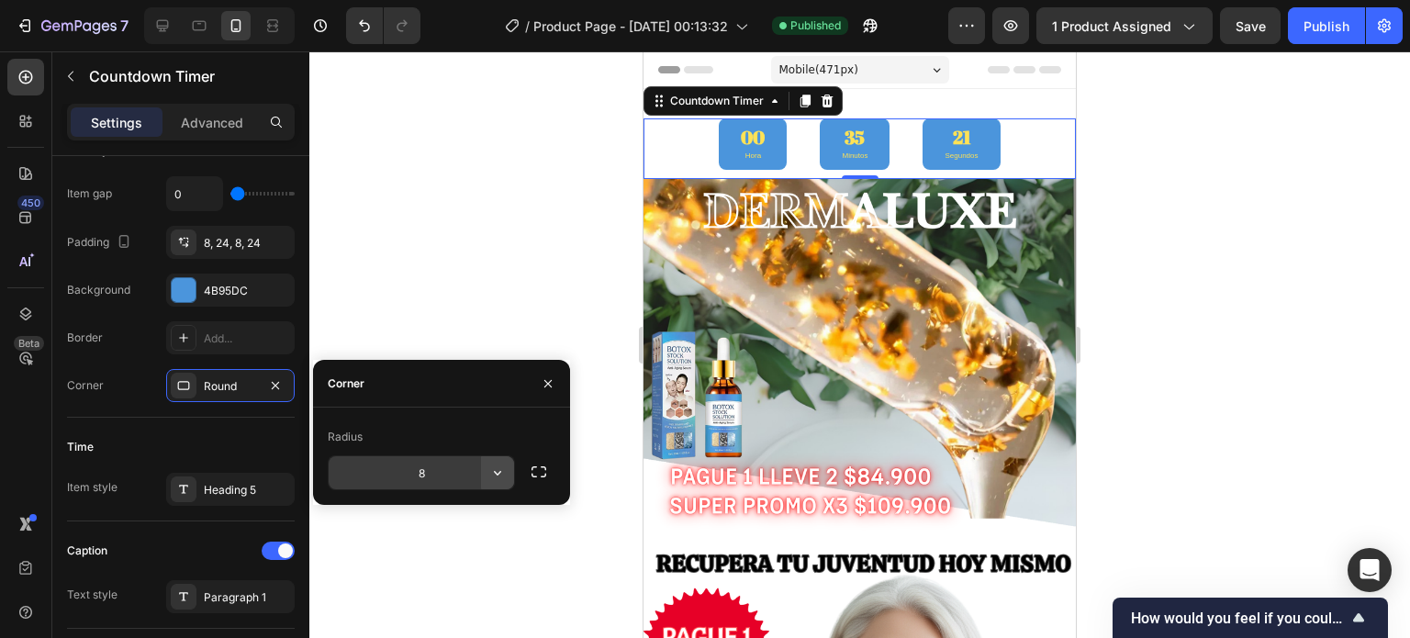
click at [496, 472] on icon "button" at bounding box center [497, 472] width 18 height 18
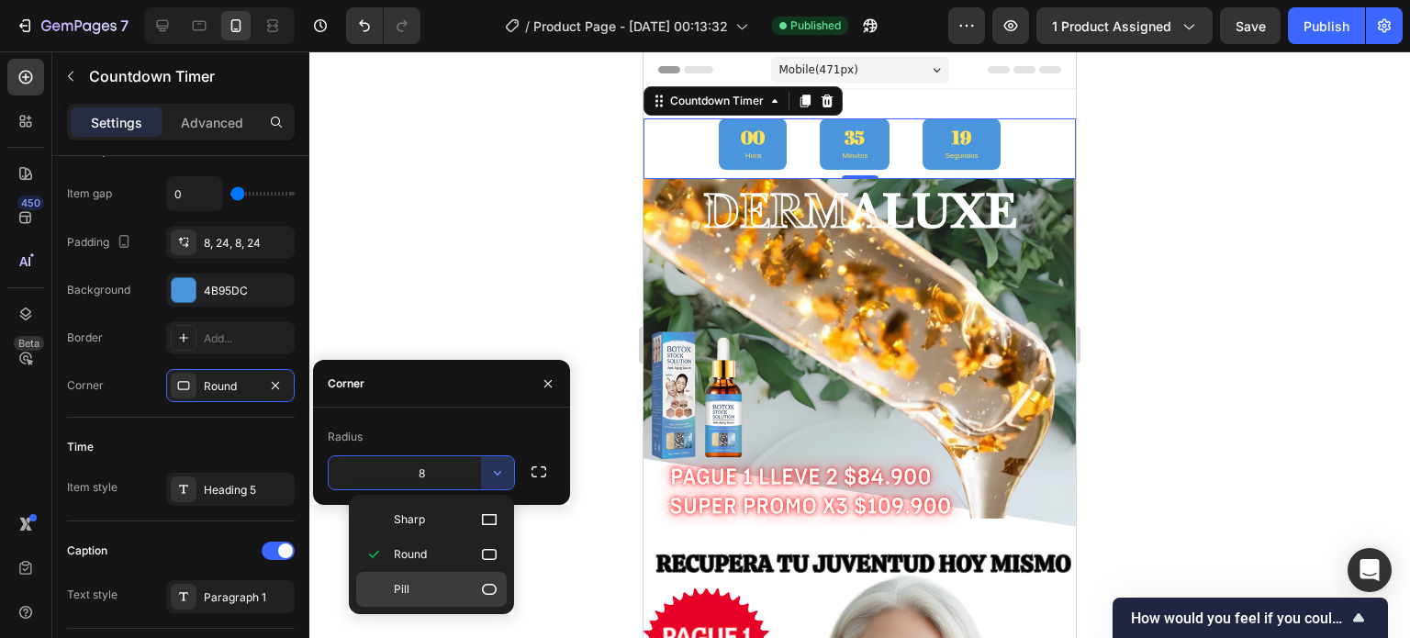
click at [479, 580] on p "Pill" at bounding box center [446, 589] width 105 height 18
type input "9999"
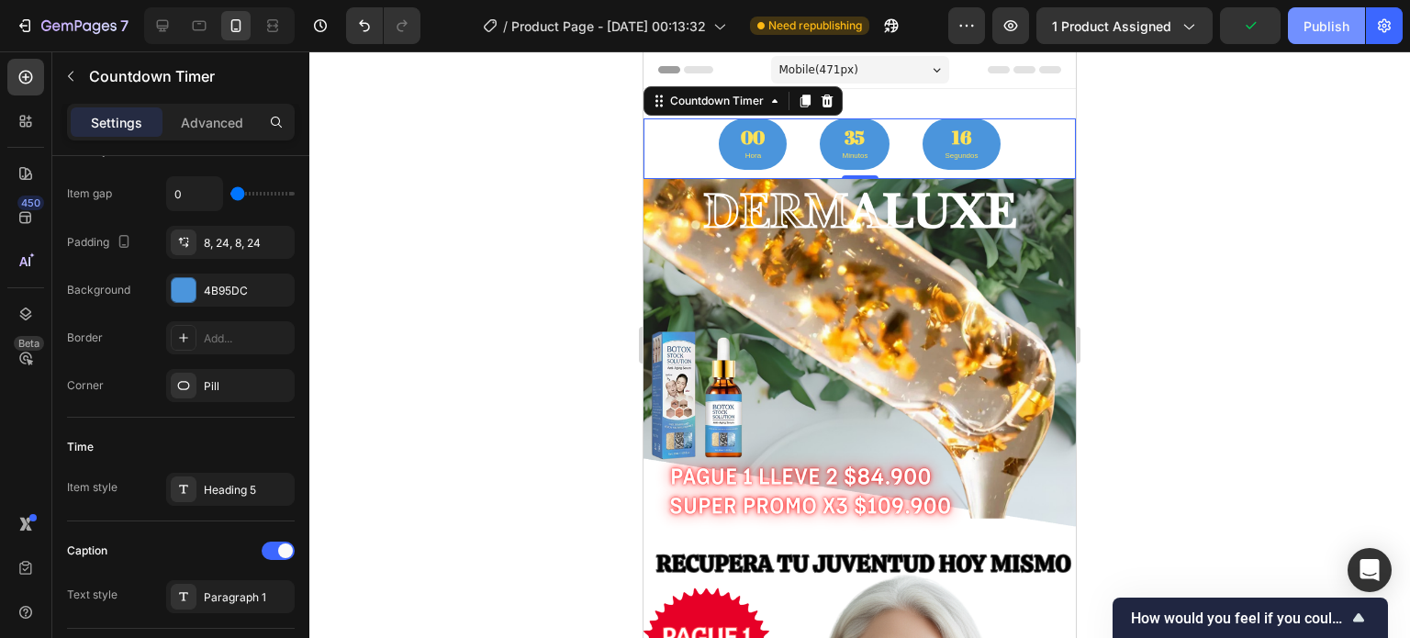
click at [1301, 26] on button "Publish" at bounding box center [1326, 25] width 77 height 37
